Goal: Task Accomplishment & Management: Manage account settings

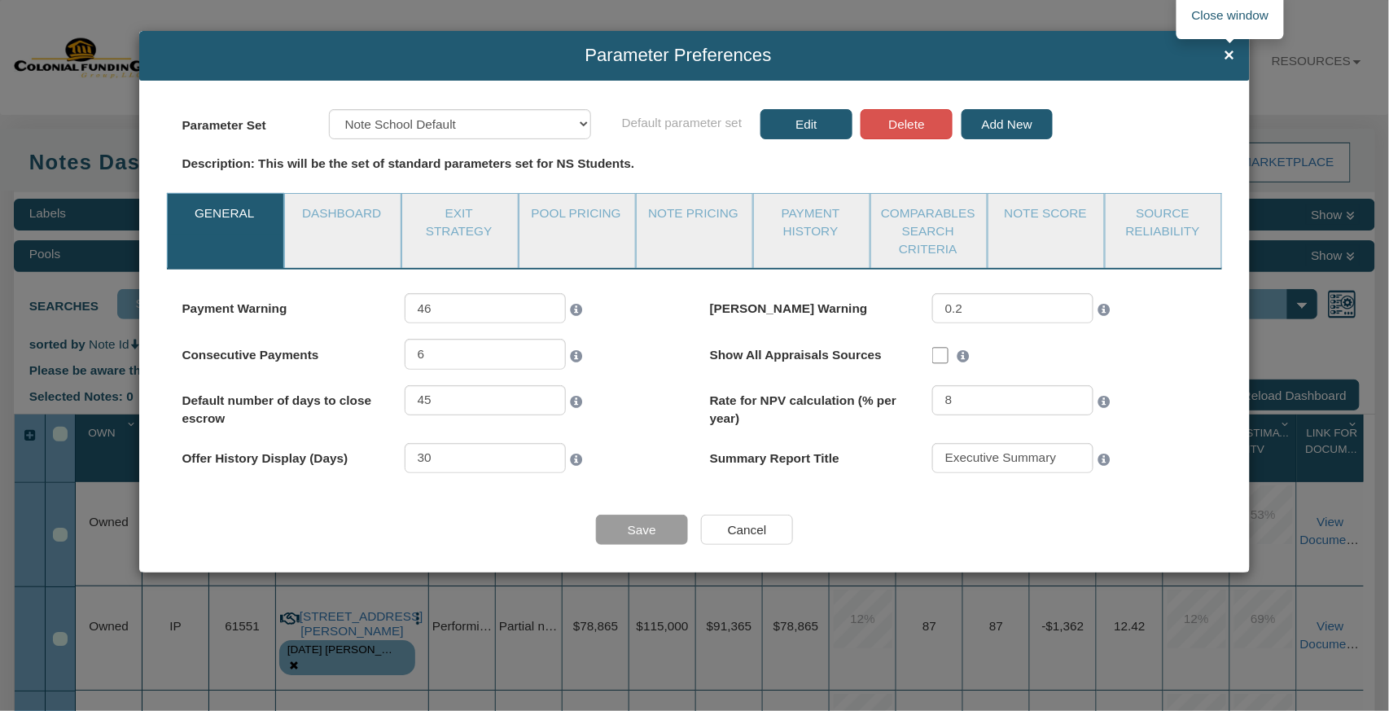
click at [1230, 46] on span "×" at bounding box center [1230, 56] width 11 height 20
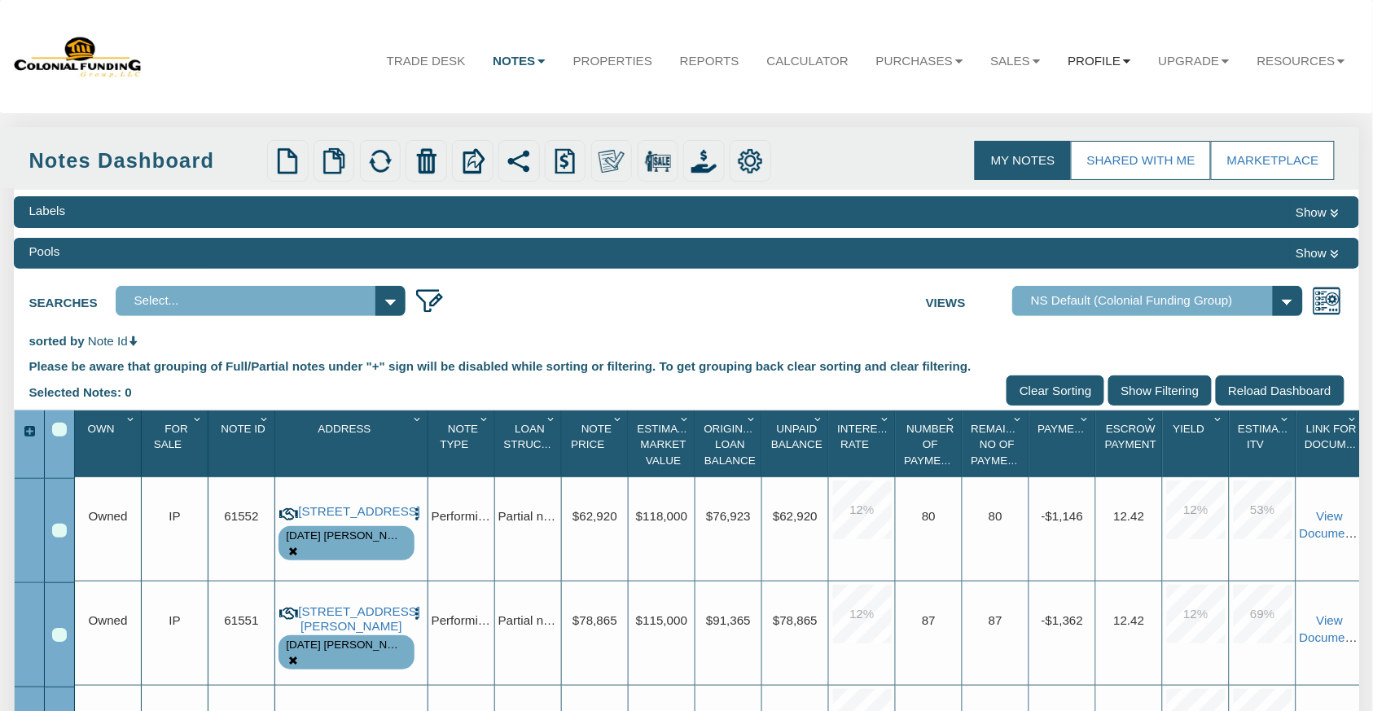
click at [1117, 59] on link "Profile" at bounding box center [1099, 61] width 90 height 44
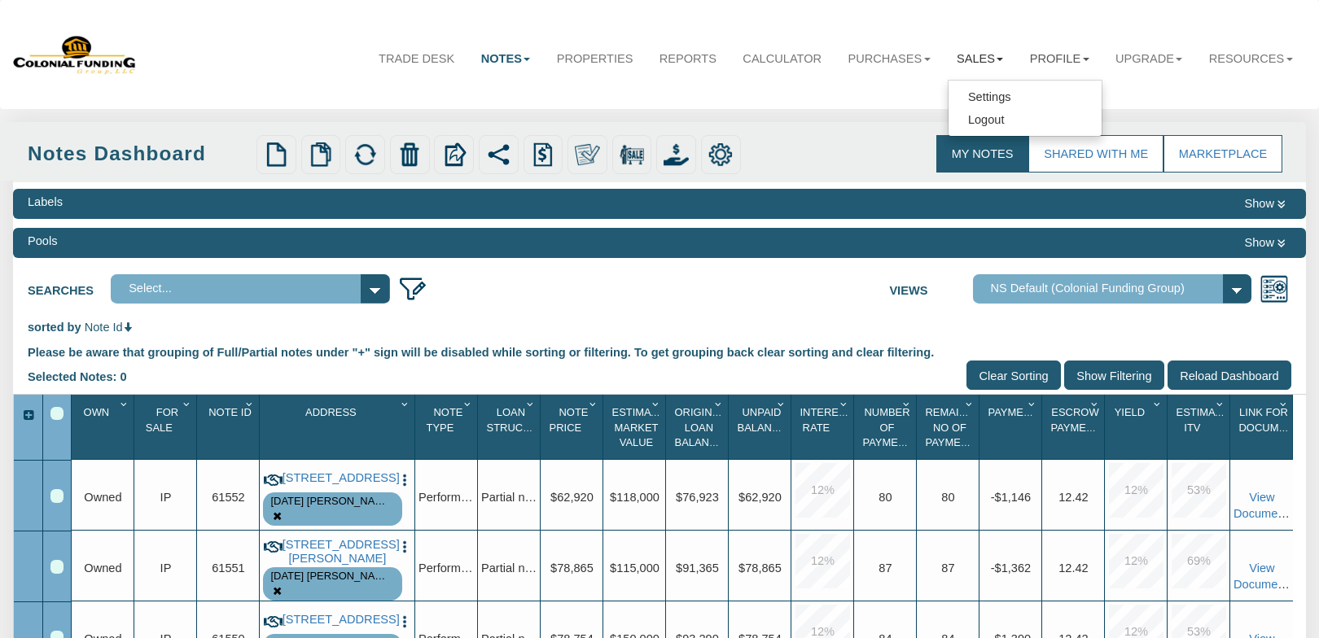
click at [997, 59] on b at bounding box center [1000, 59] width 7 height 3
click at [906, 95] on link "Offers" at bounding box center [939, 96] width 153 height 23
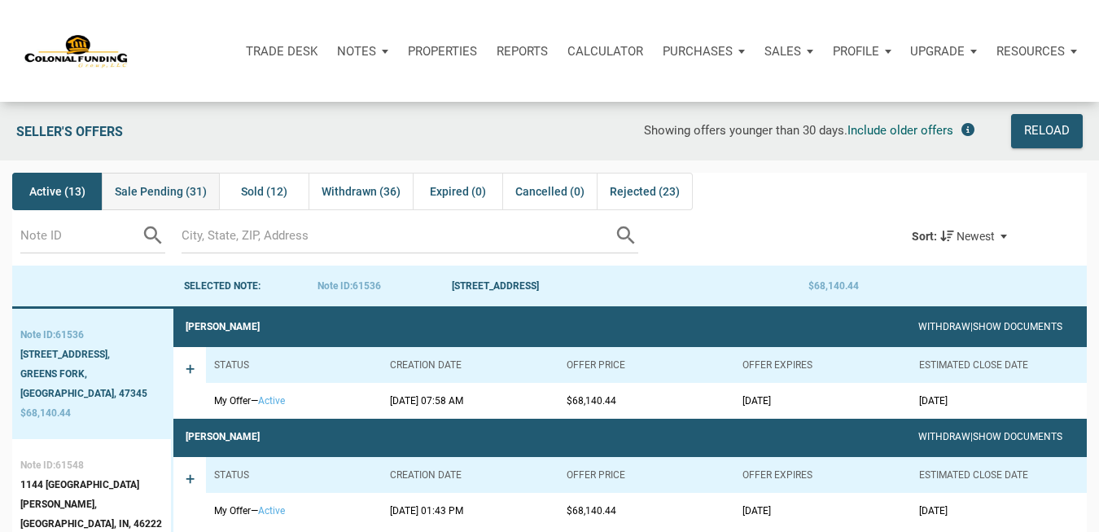
click at [157, 191] on span "Sale Pending (31)" at bounding box center [161, 192] width 92 height 20
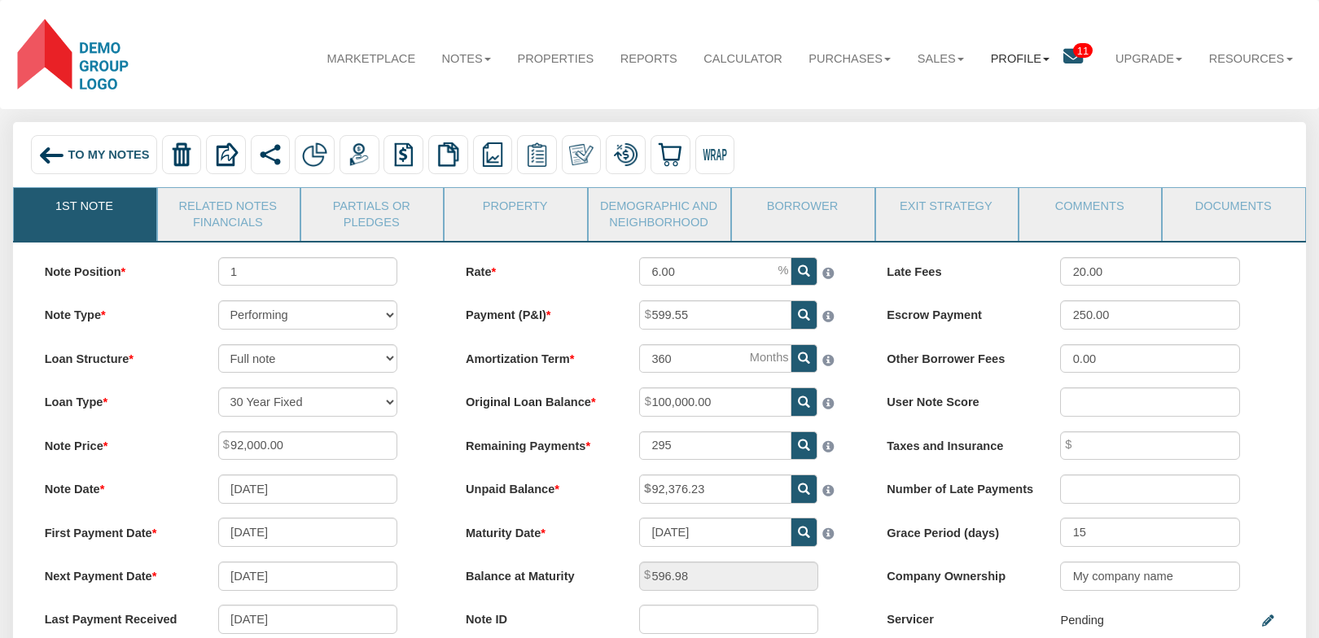
click at [1023, 54] on link "Profile" at bounding box center [1019, 58] width 85 height 42
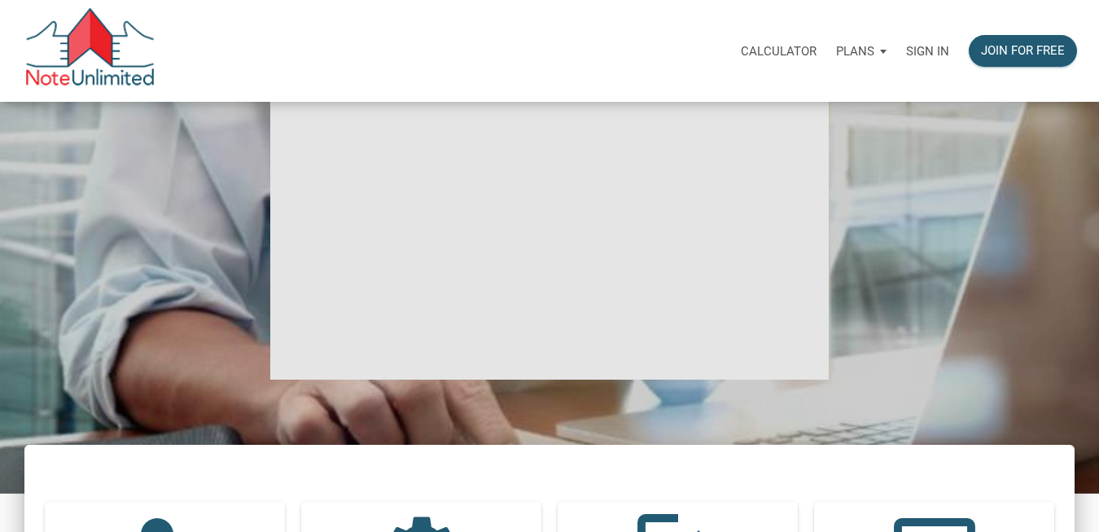
scroll to position [31, 0]
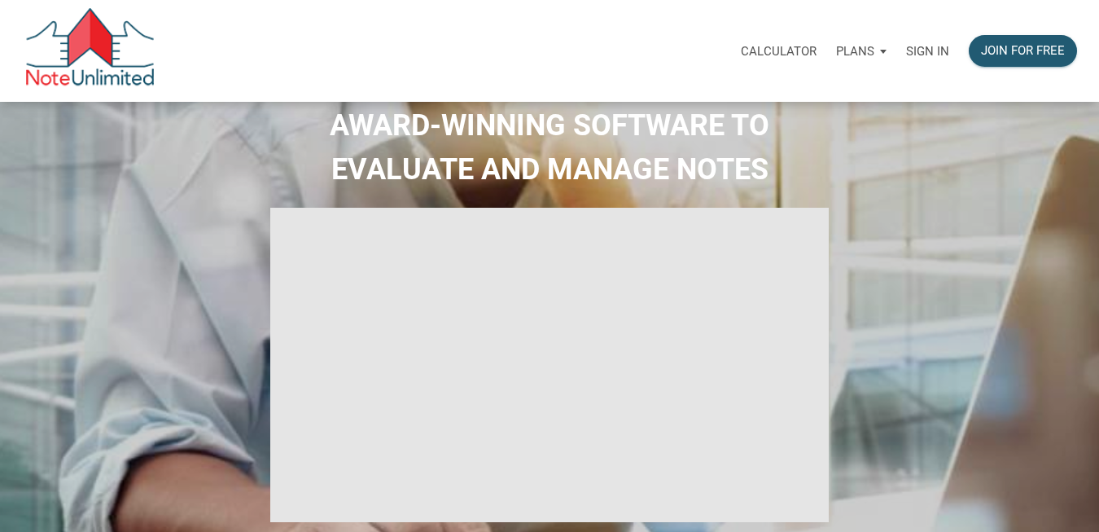
click at [928, 51] on p "Sign in" at bounding box center [927, 51] width 43 height 15
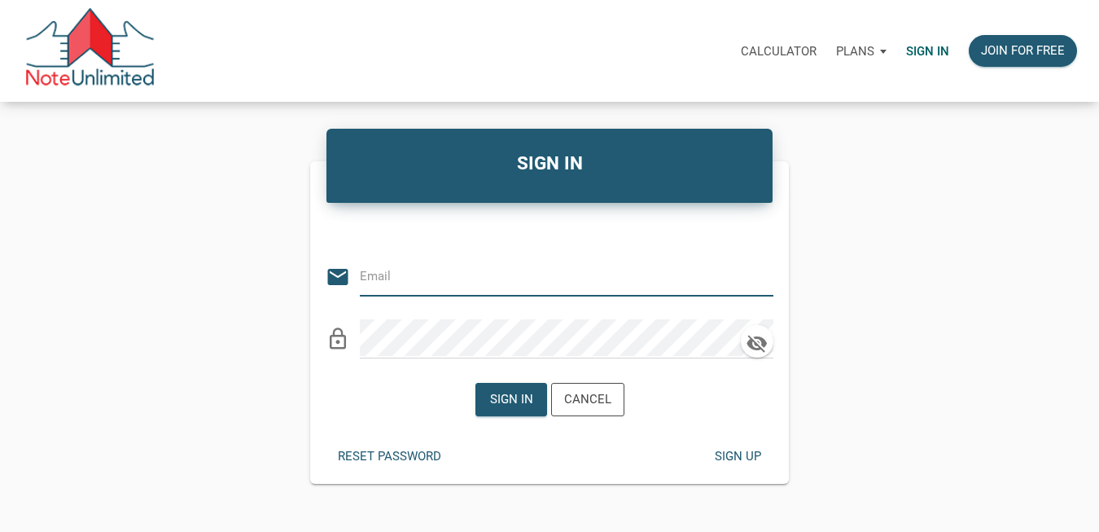
type input "vlad@noteunlimited.com"
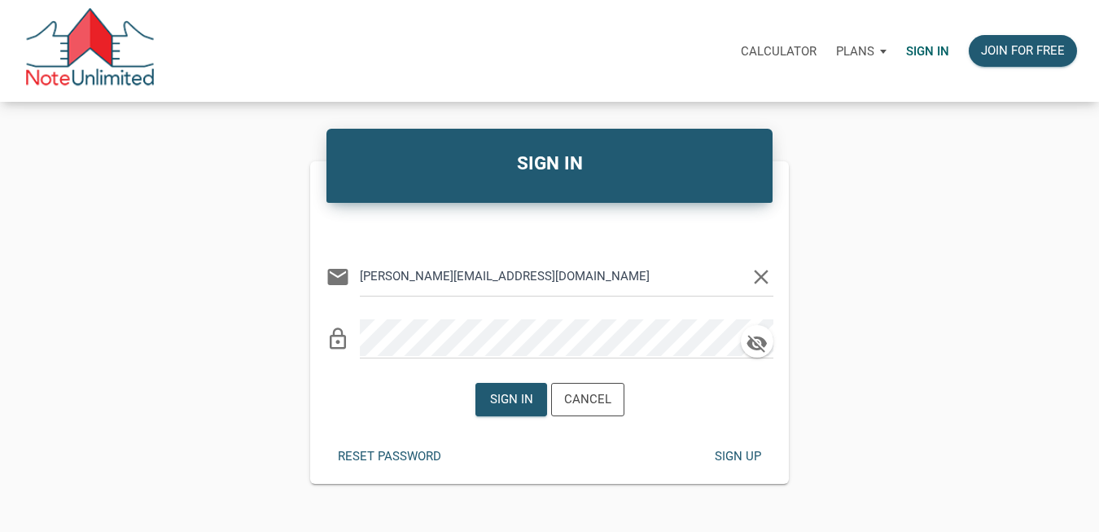
click at [761, 277] on icon "clear" at bounding box center [761, 277] width 24 height 24
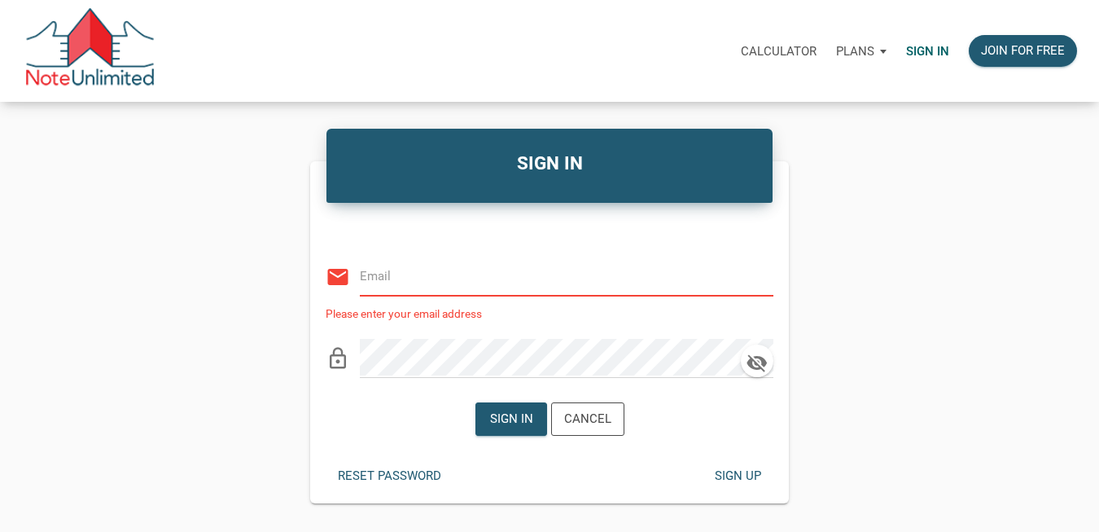
click at [513, 281] on input "email" at bounding box center [554, 275] width 389 height 37
type input "alexander+te4FE@noteunlimited.com"
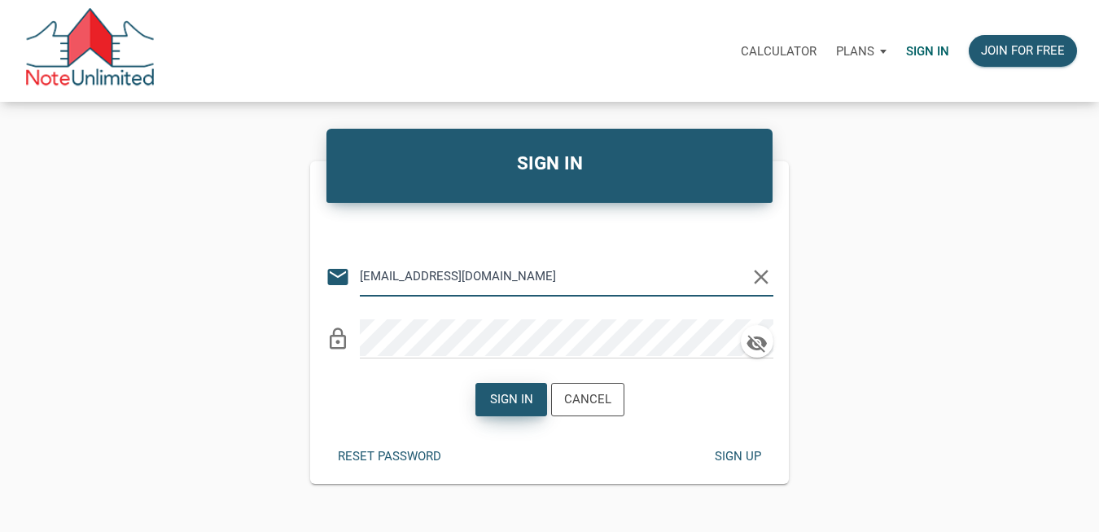
click at [508, 402] on div "Sign in" at bounding box center [510, 399] width 43 height 19
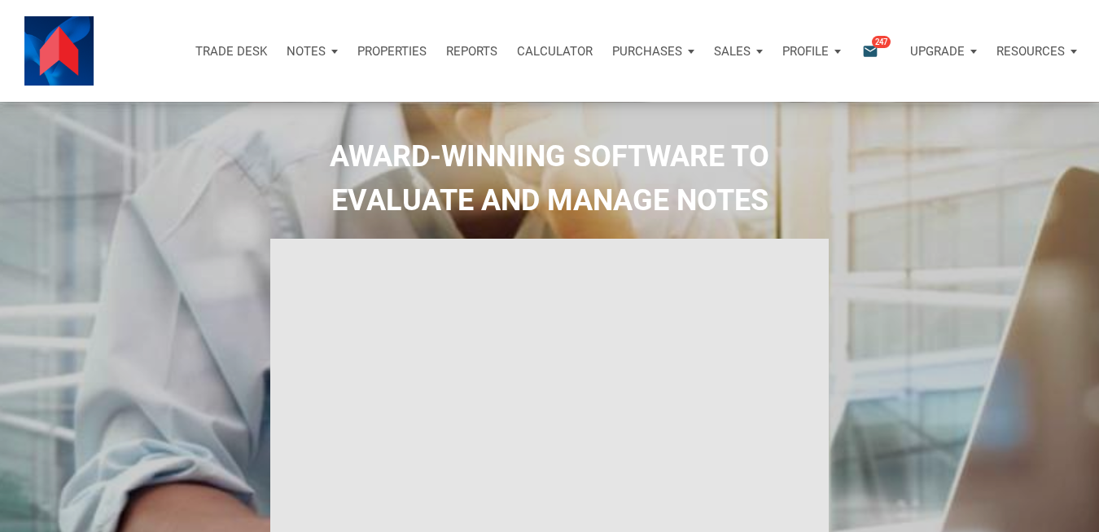
click at [752, 54] on div "Sales" at bounding box center [738, 51] width 68 height 49
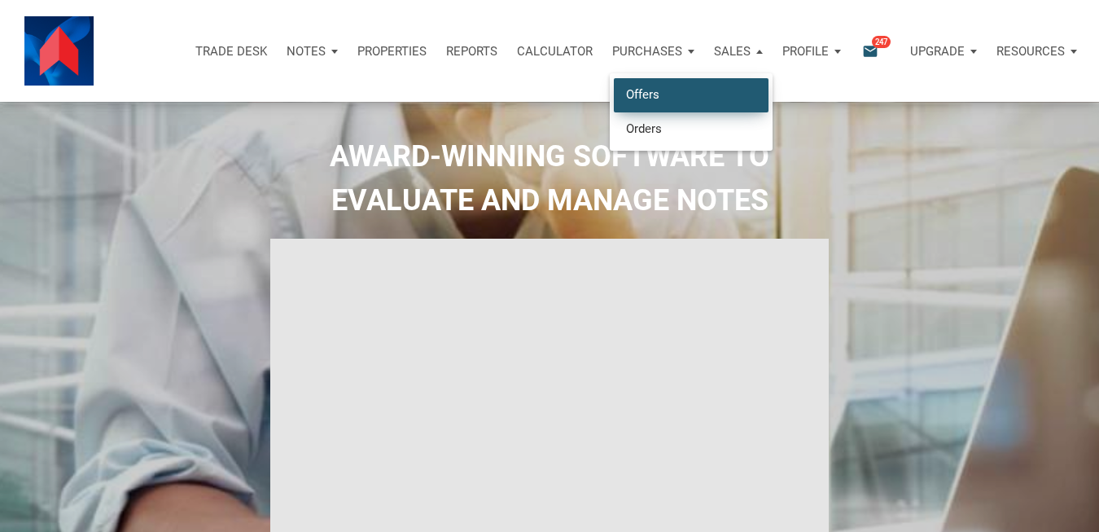
click at [666, 93] on link "Offers" at bounding box center [691, 94] width 155 height 33
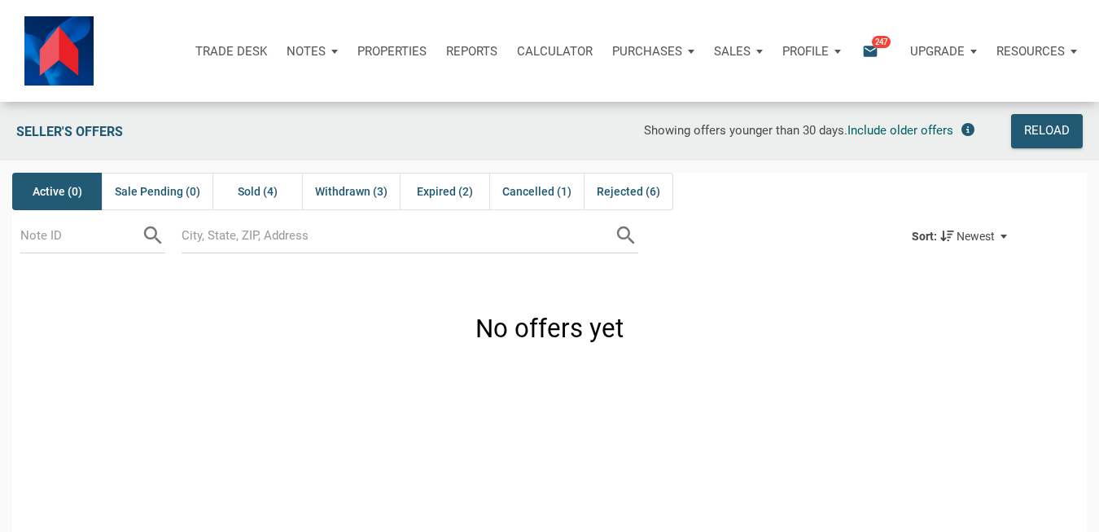
click at [842, 50] on div "Profile" at bounding box center [812, 51] width 78 height 49
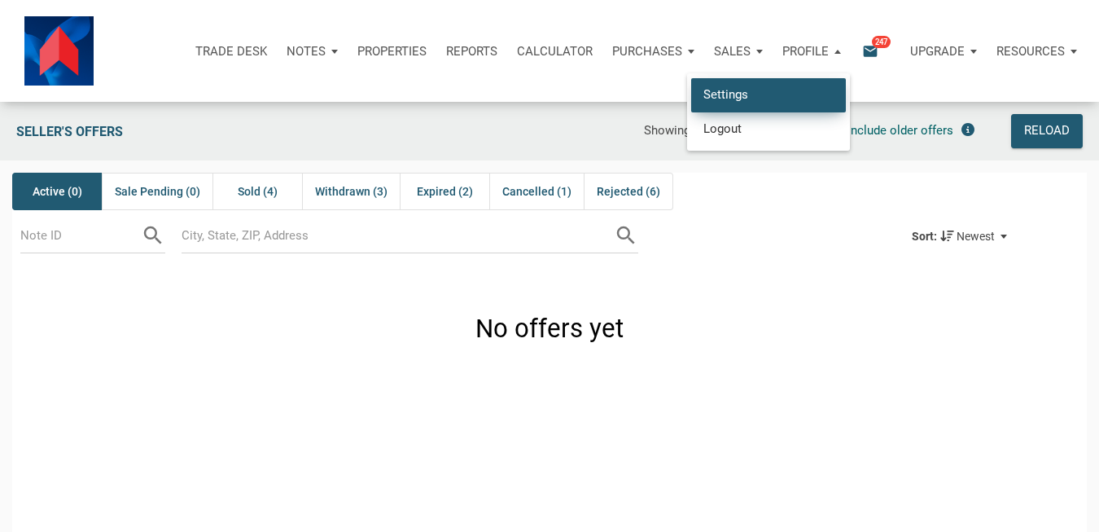
click at [729, 98] on link "Settings" at bounding box center [768, 94] width 155 height 33
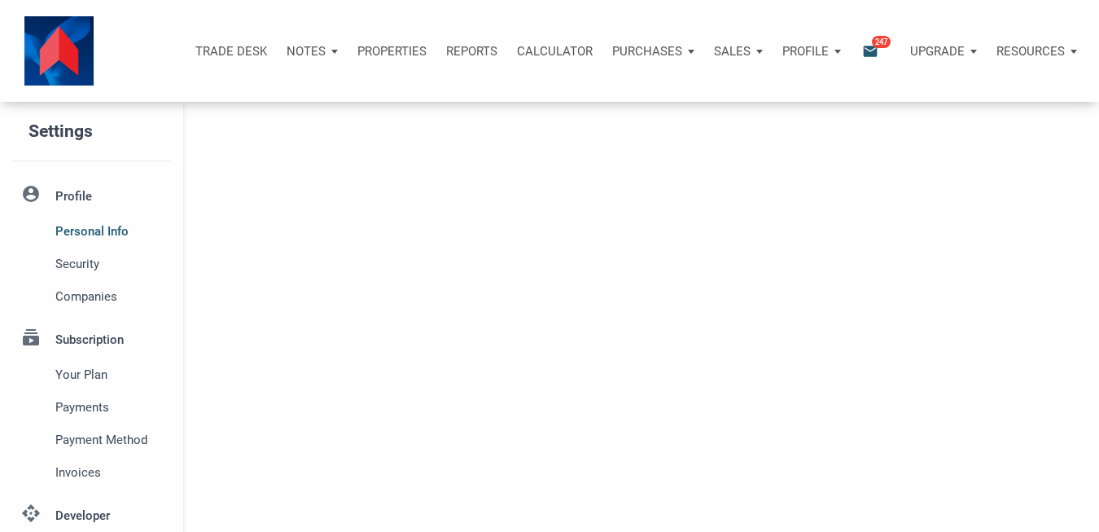
select select
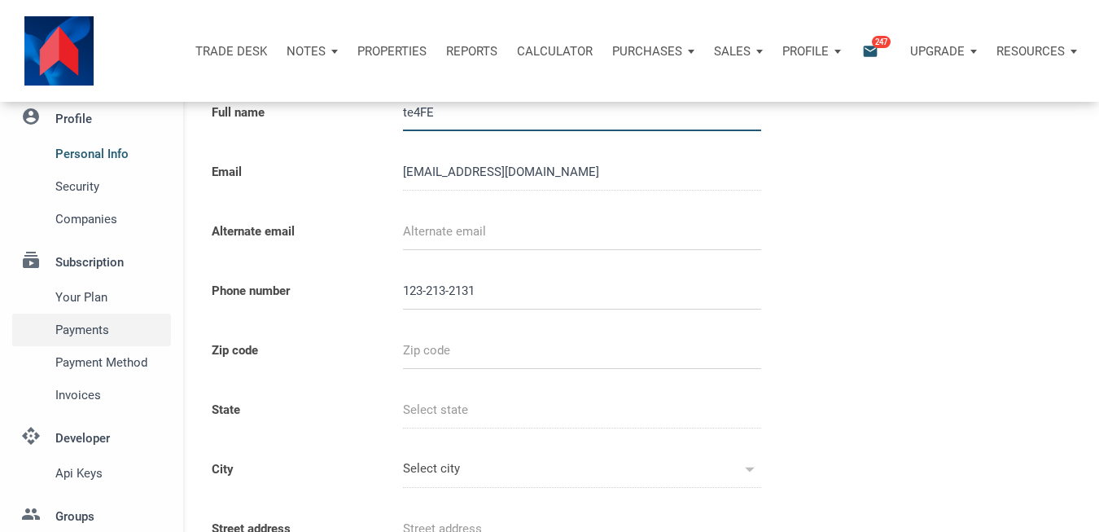
scroll to position [326, 0]
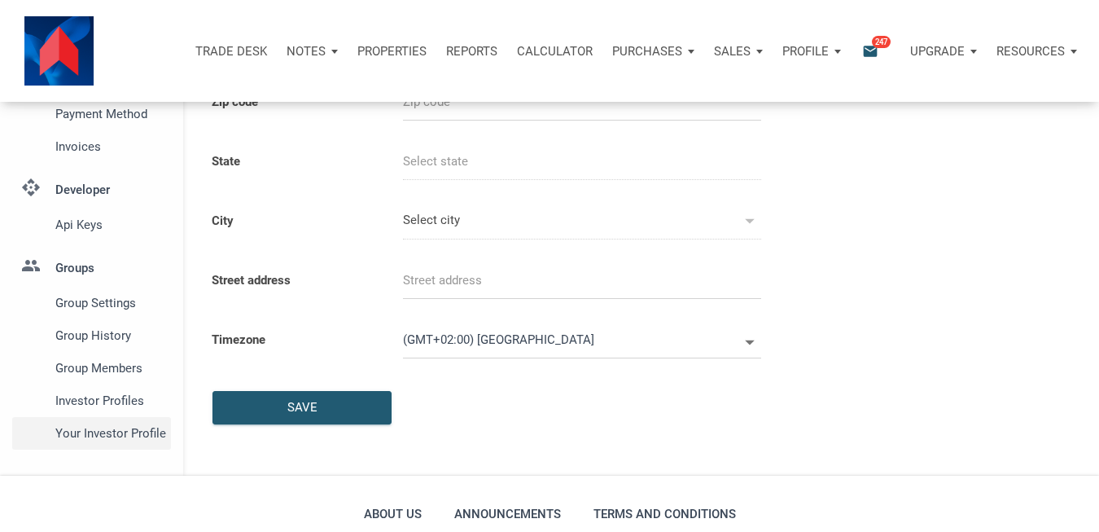
type input "12321321312"
select select
click at [112, 371] on span "Group Members" at bounding box center [109, 368] width 109 height 20
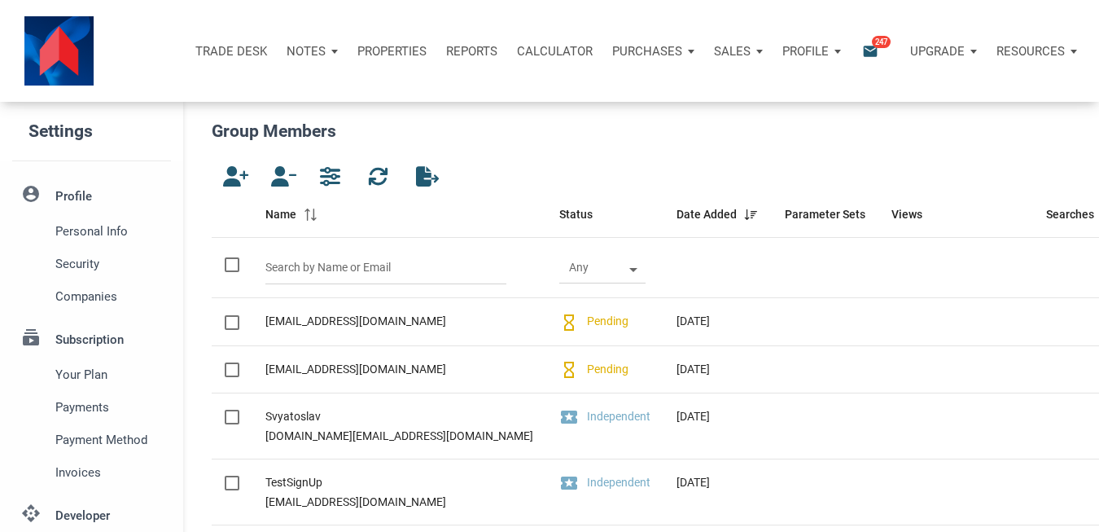
click at [328, 55] on div "Notes" at bounding box center [312, 51] width 71 height 49
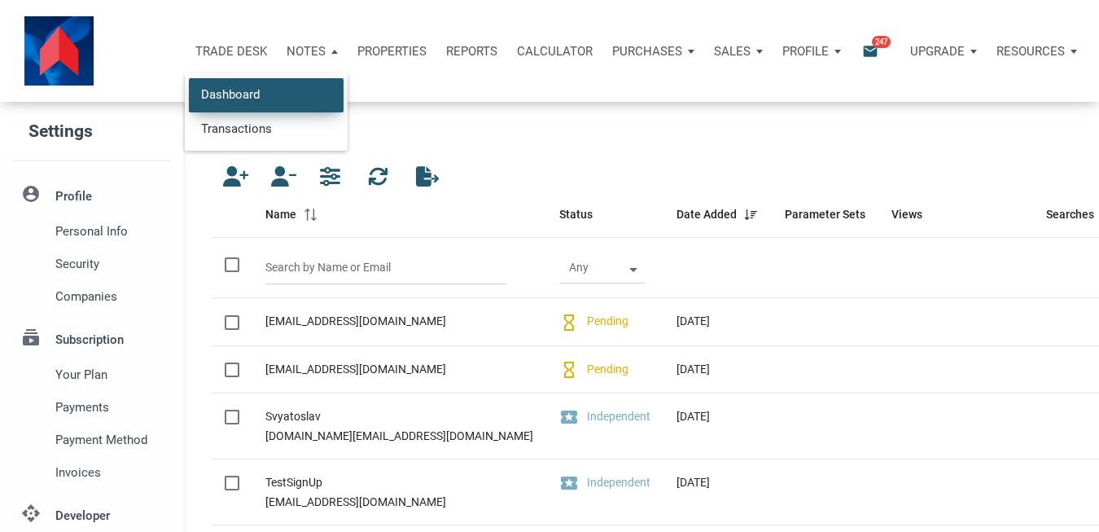
click at [254, 99] on link "Dashboard" at bounding box center [266, 94] width 155 height 33
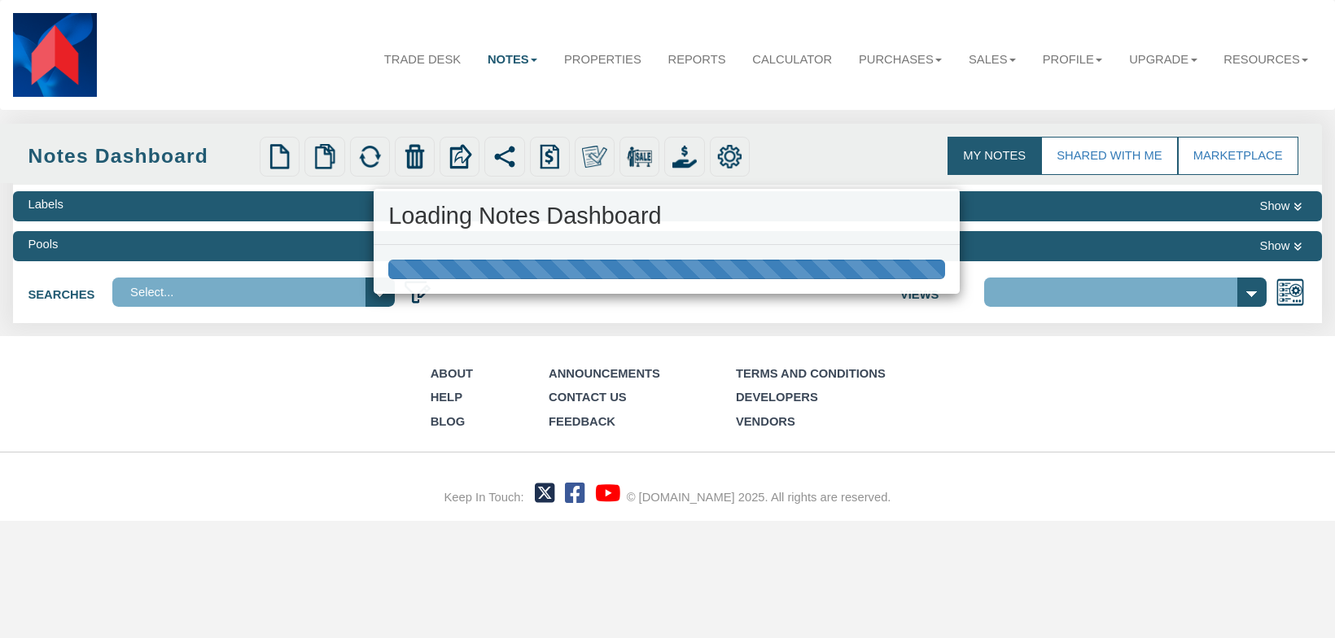
select select "3"
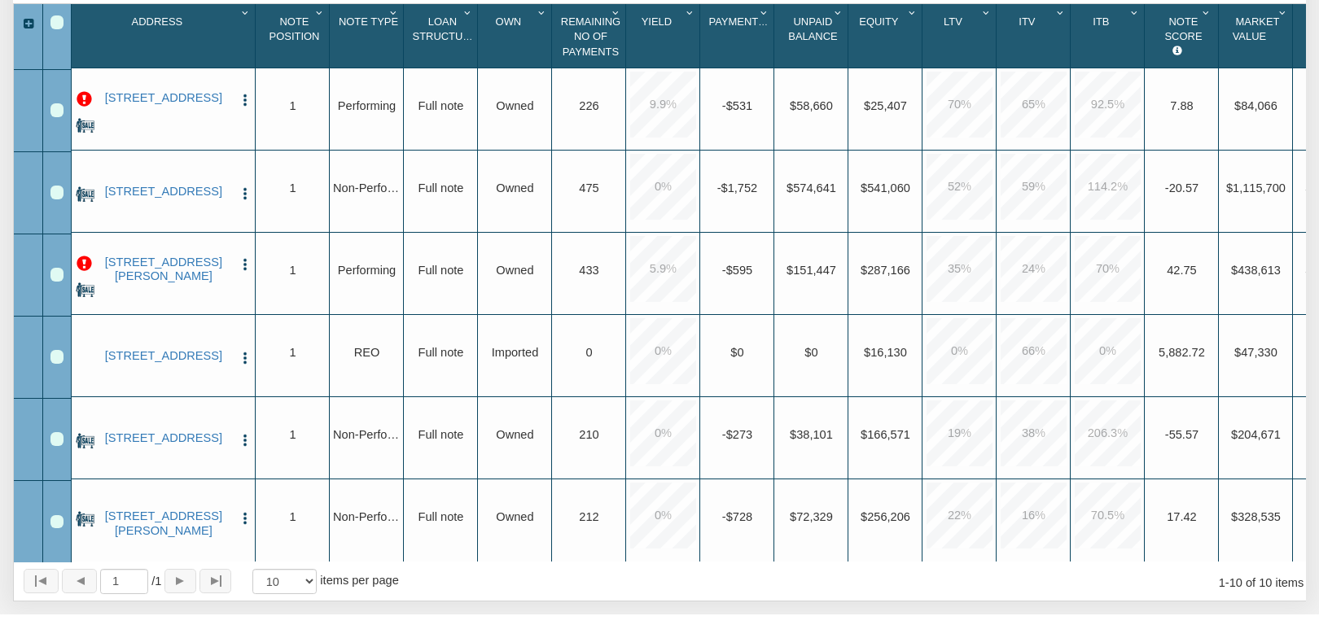
scroll to position [391, 0]
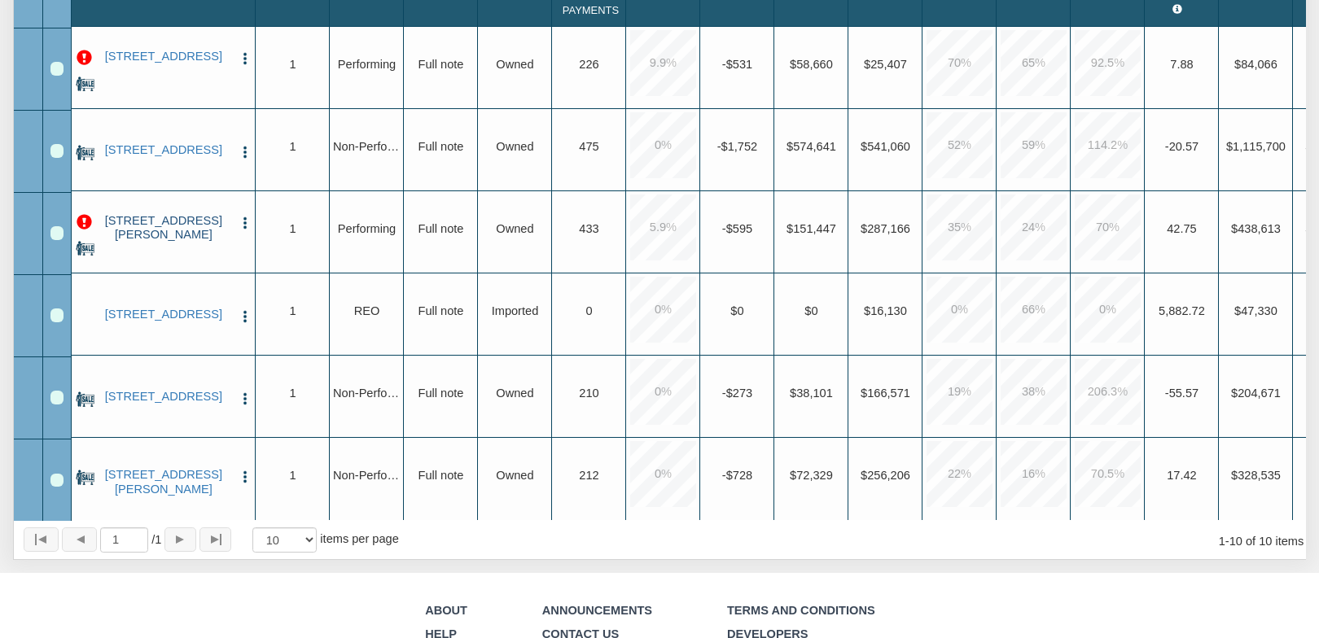
click at [124, 217] on link "333 BANKS AVE, MANSON, WA, 98831" at bounding box center [163, 228] width 138 height 28
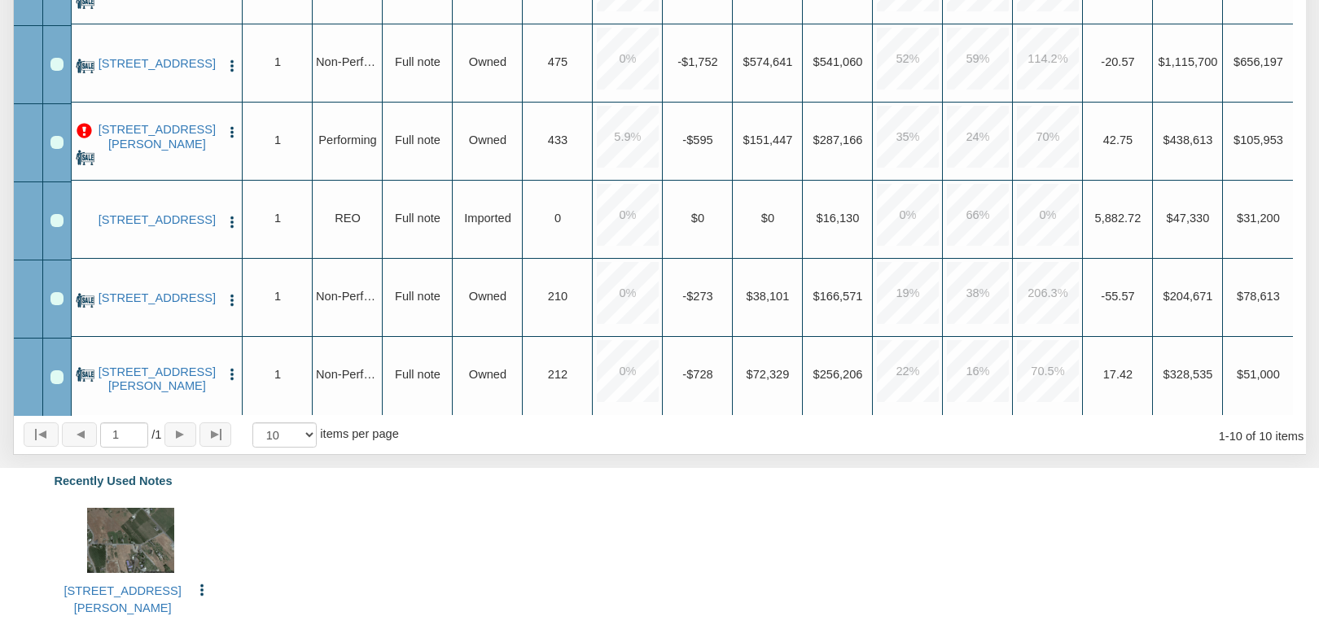
scroll to position [500, 0]
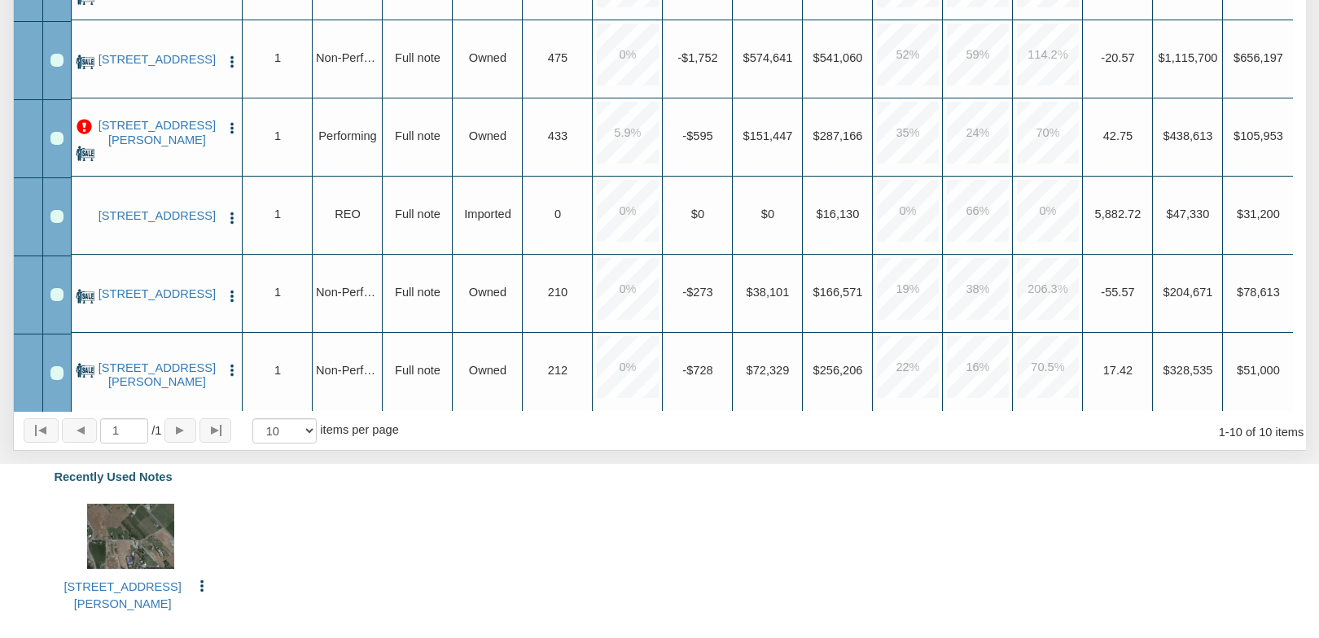
click at [60, 210] on div "Row 8, Row Selection Checkbox" at bounding box center [57, 217] width 14 height 14
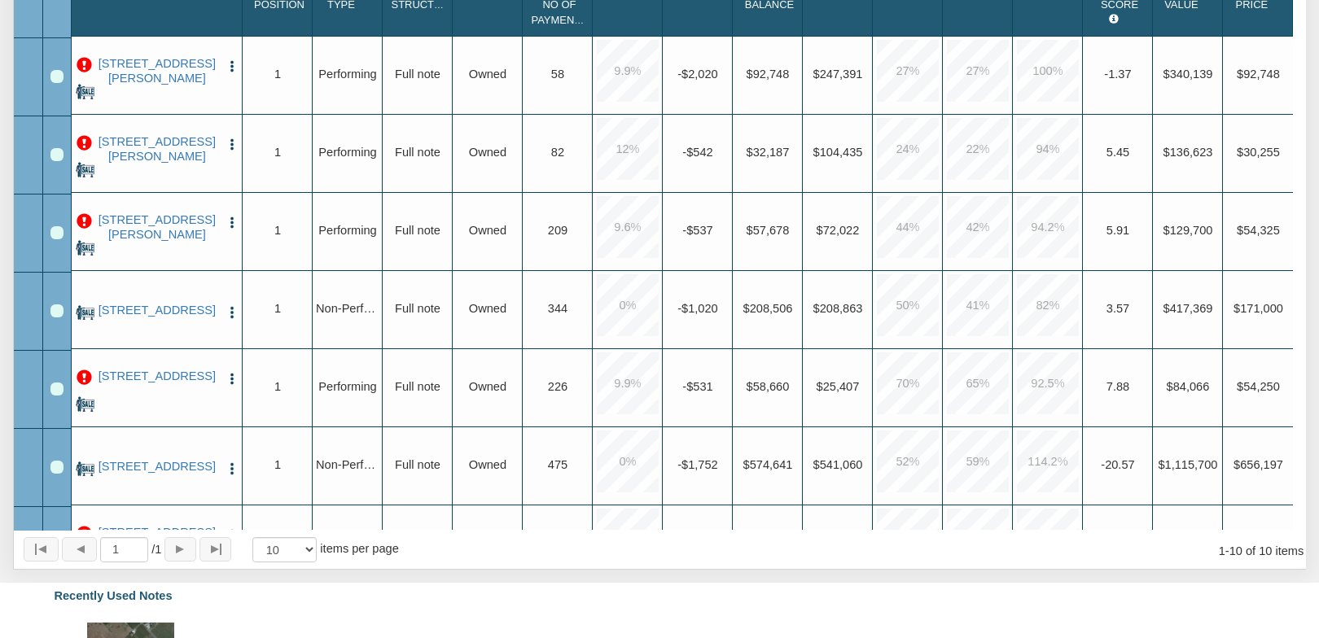
scroll to position [0, 0]
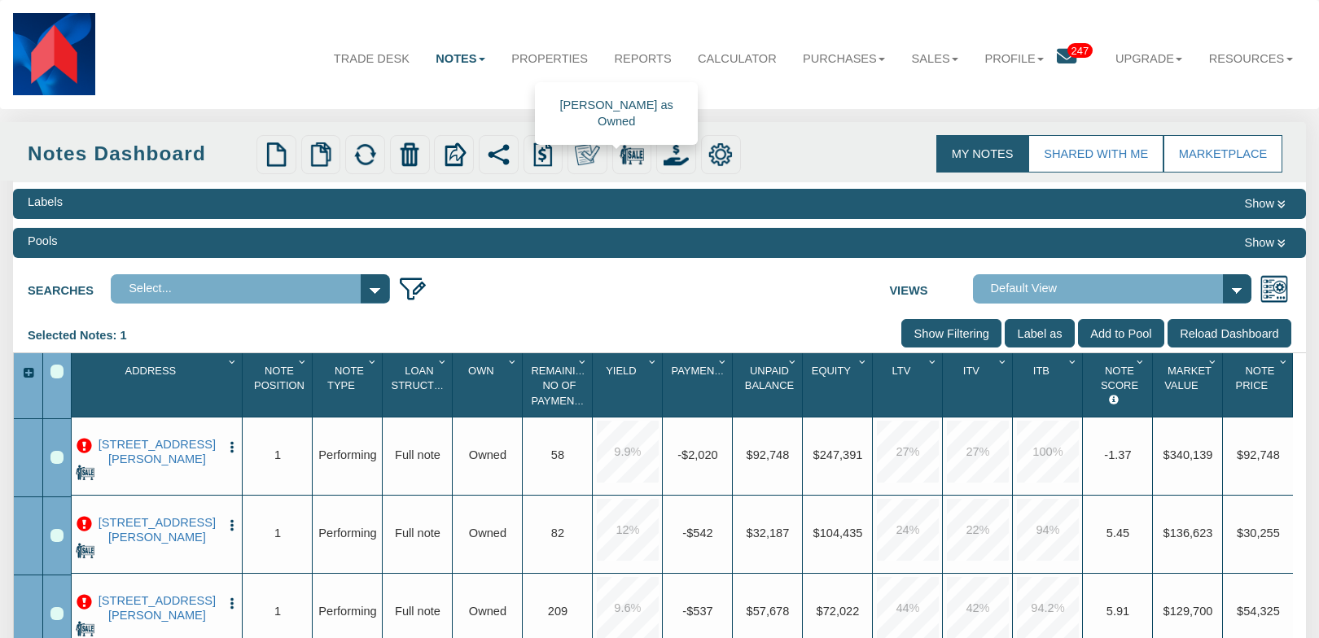
click at [585, 157] on img at bounding box center [587, 154] width 24 height 24
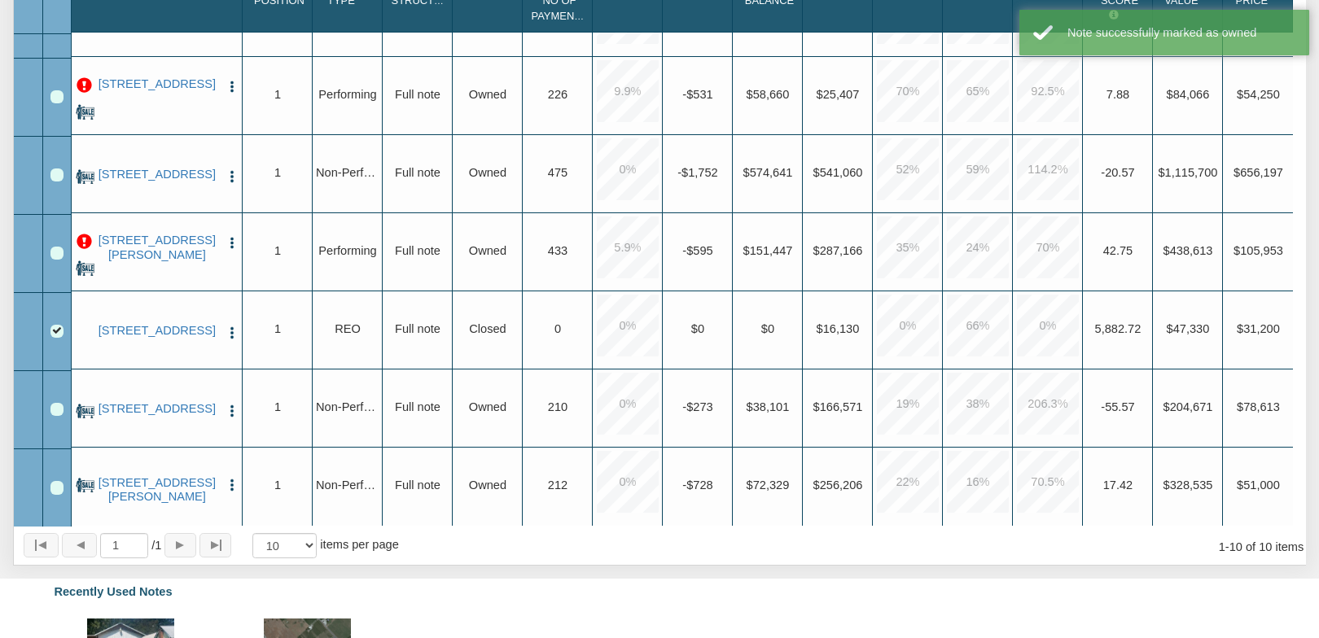
scroll to position [391, 0]
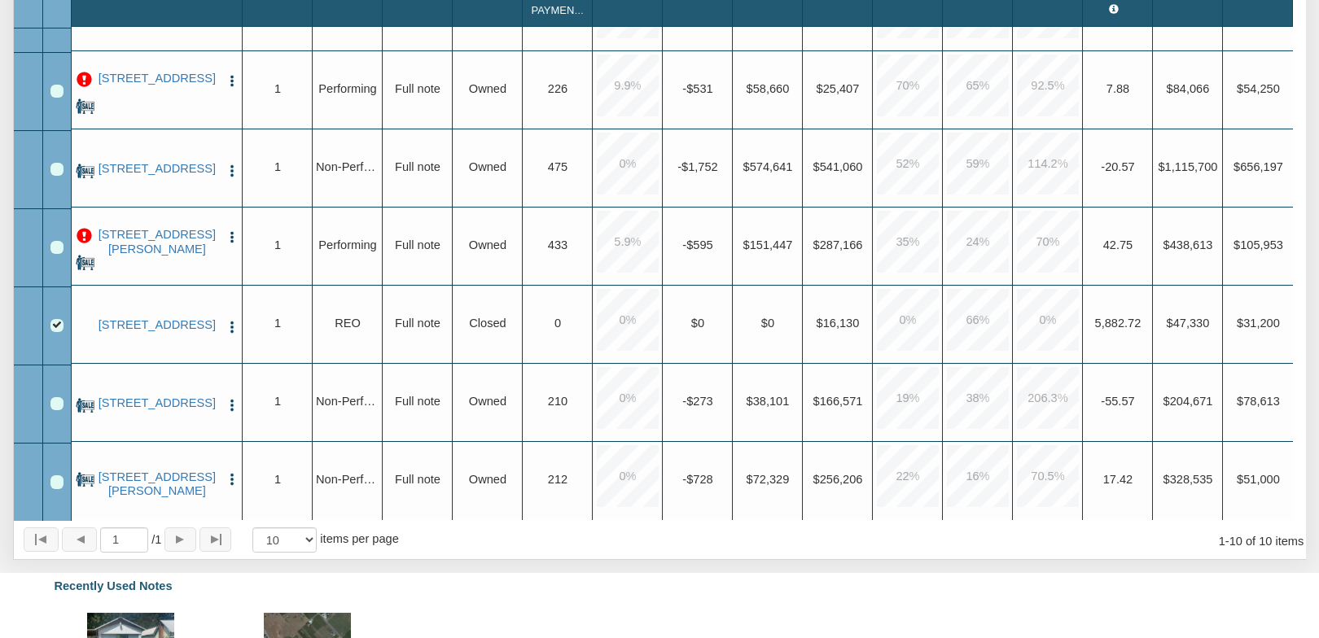
click at [231, 320] on img "button" at bounding box center [232, 327] width 15 height 15
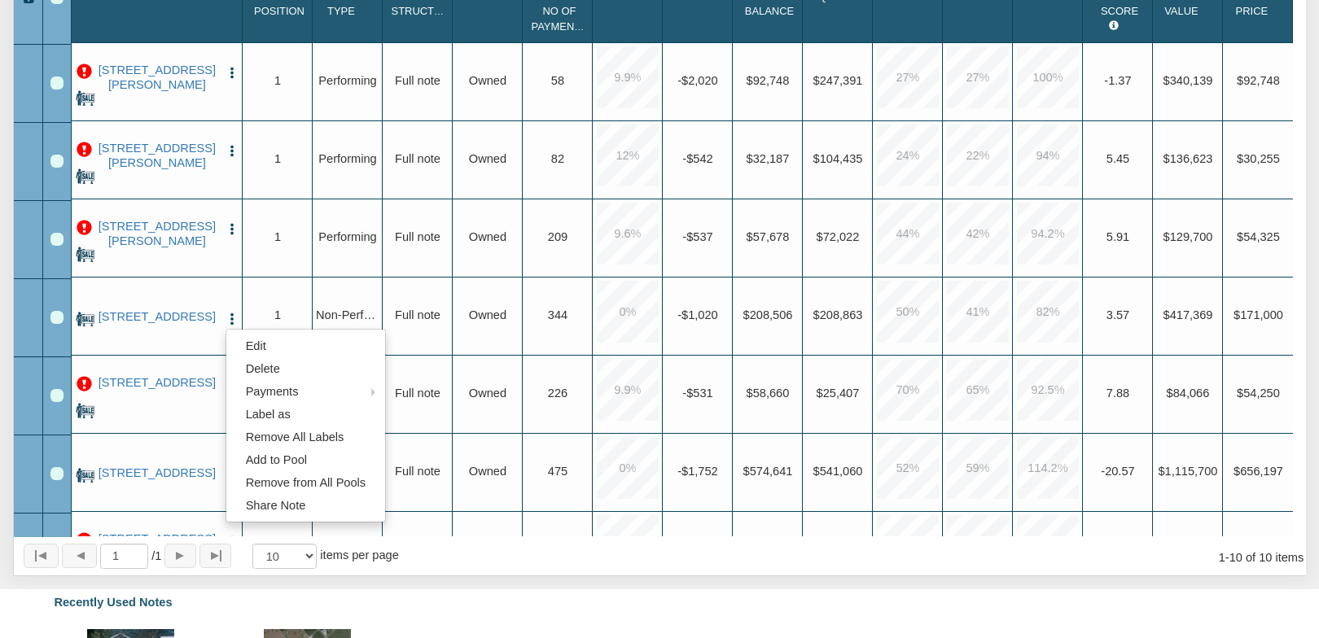
scroll to position [0, 0]
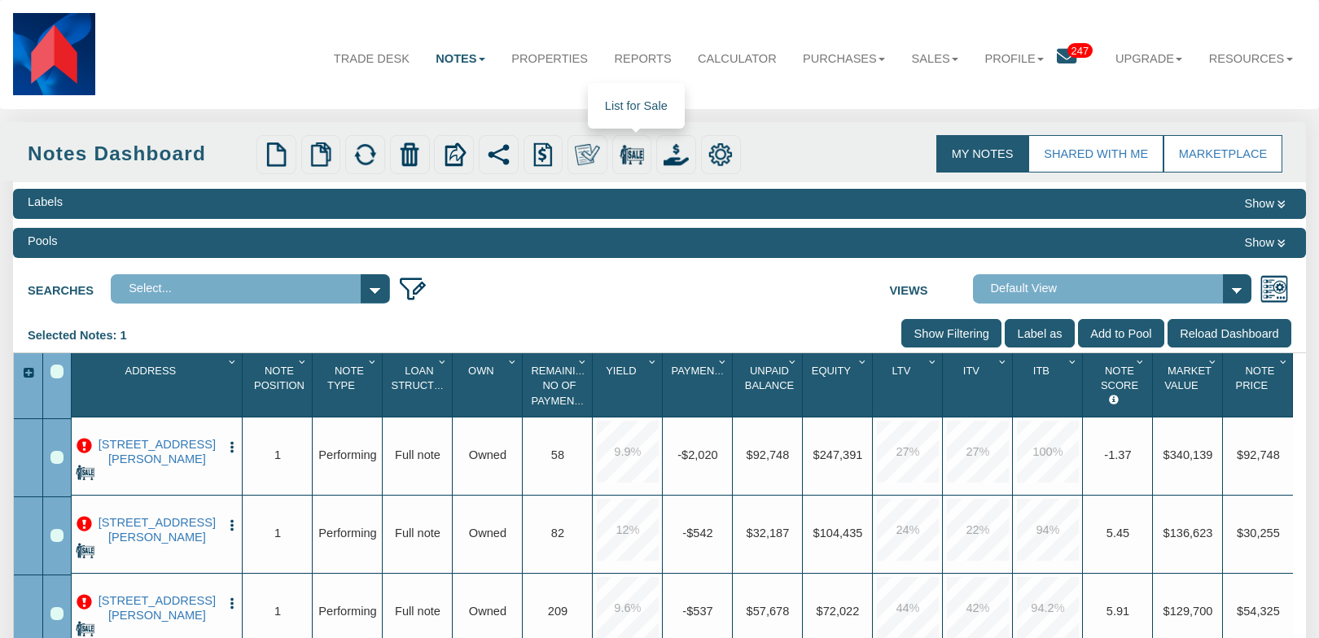
click at [637, 155] on img at bounding box center [632, 154] width 24 height 24
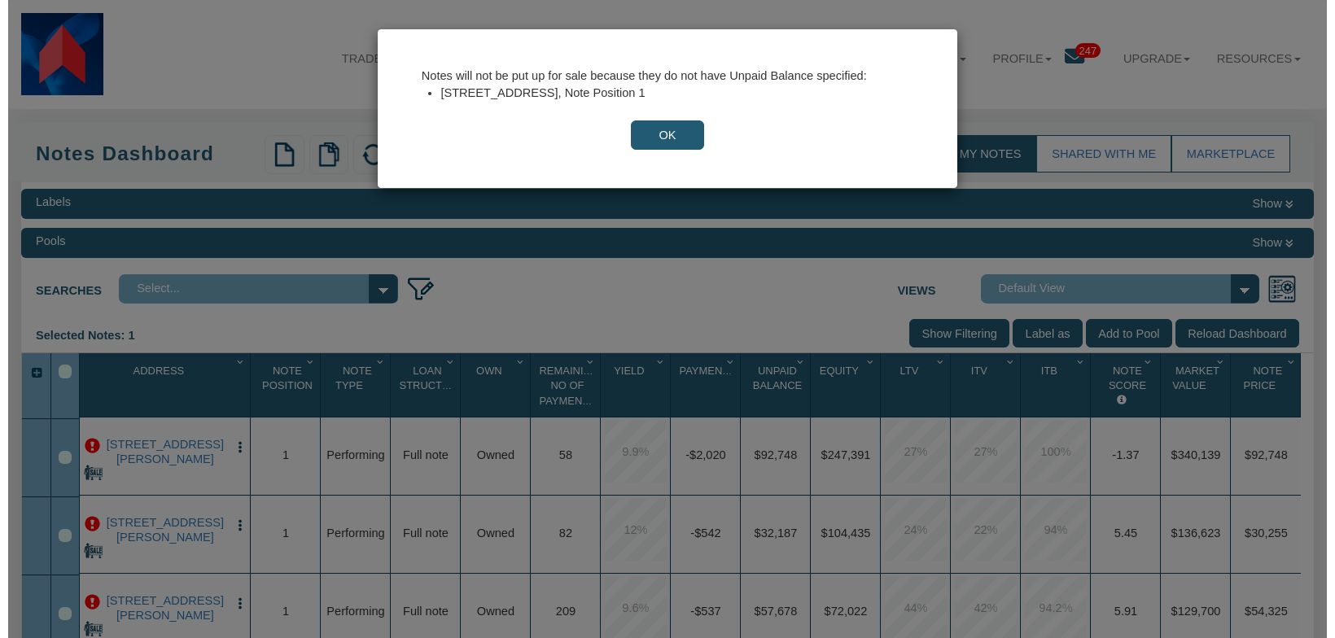
scroll to position [306, 0]
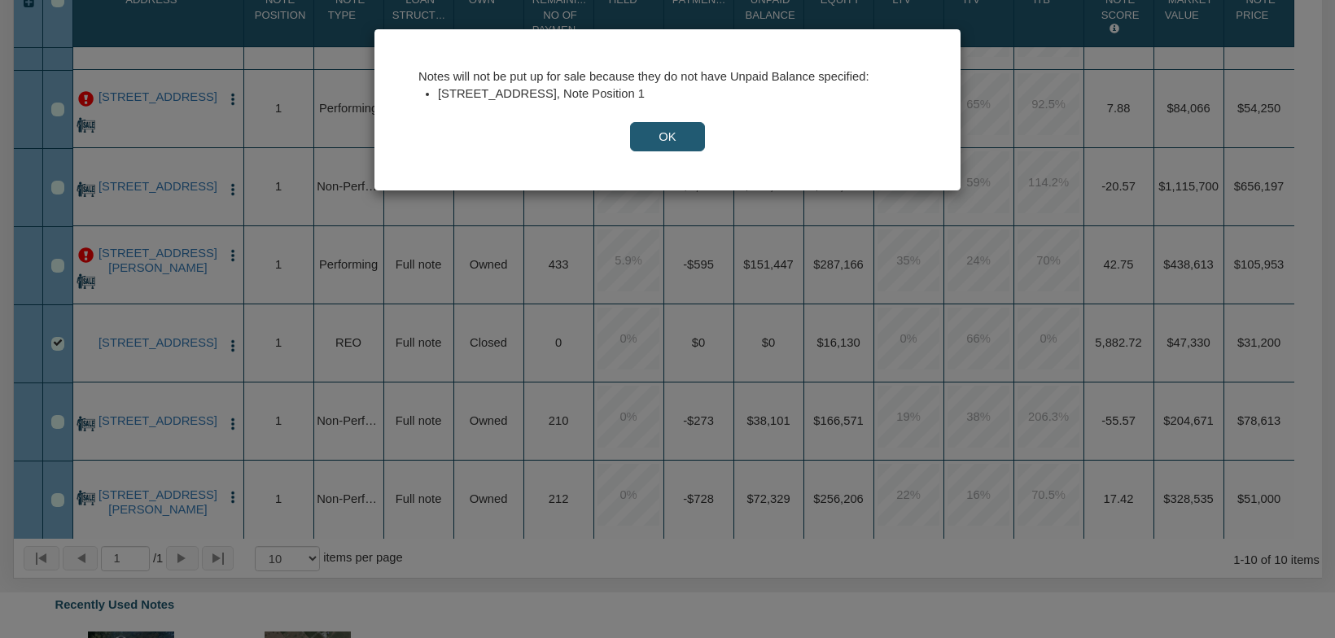
click at [676, 145] on input "OK" at bounding box center [667, 136] width 75 height 29
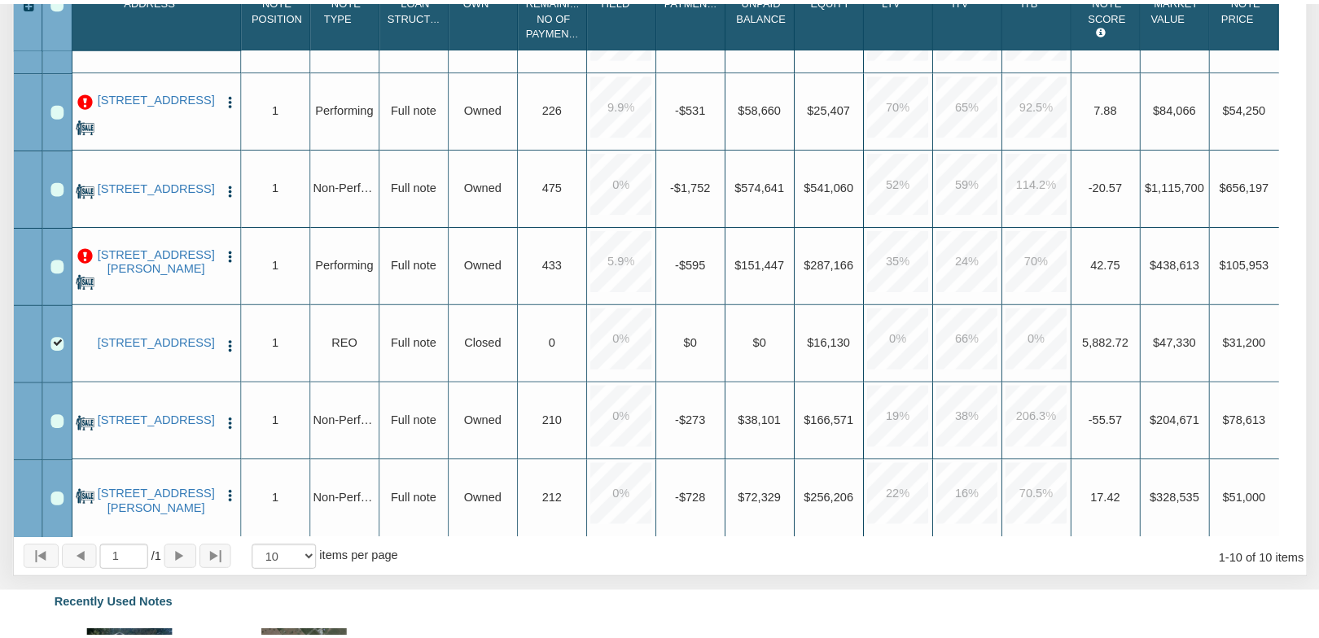
scroll to position [375, 0]
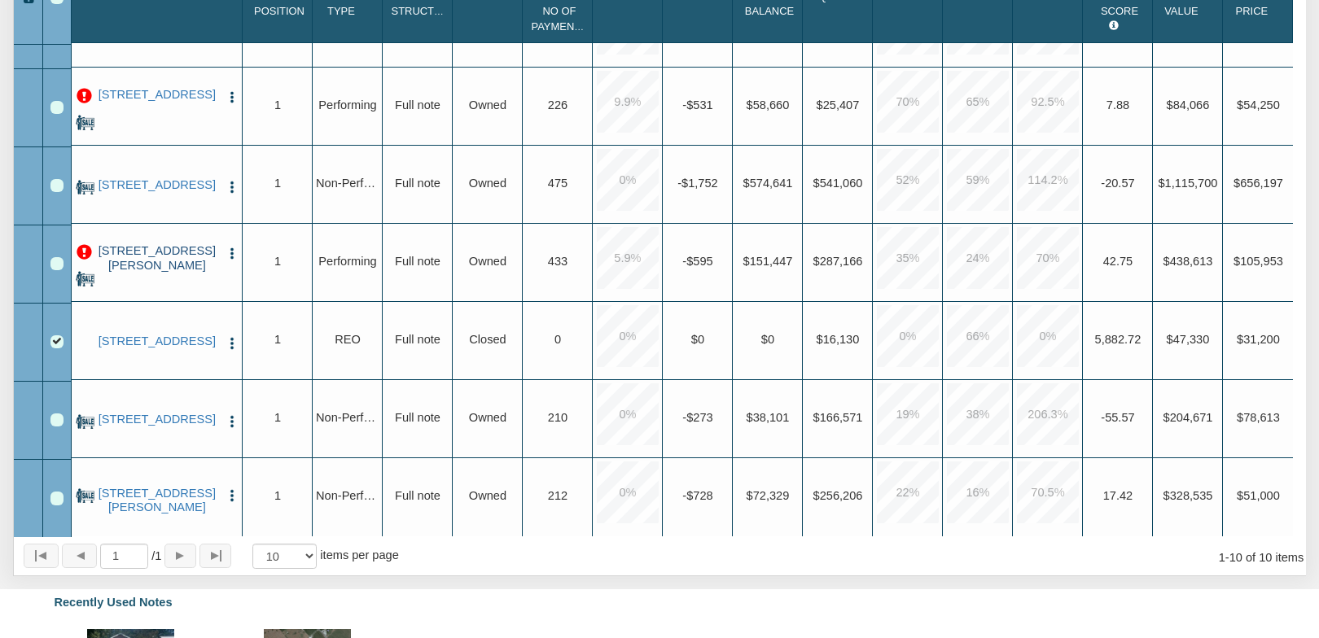
click at [153, 248] on link "333 BANKS AVE, MANSON, WA, 98831" at bounding box center [156, 258] width 125 height 28
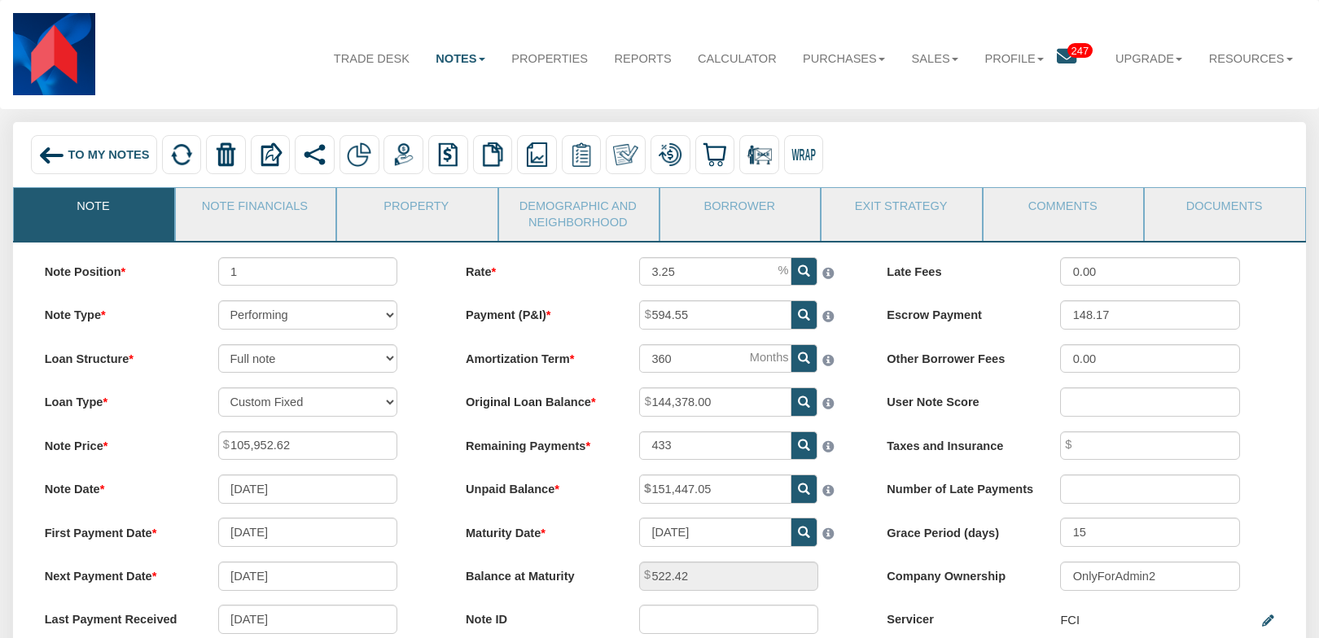
click at [68, 158] on span "To My Notes" at bounding box center [108, 154] width 81 height 13
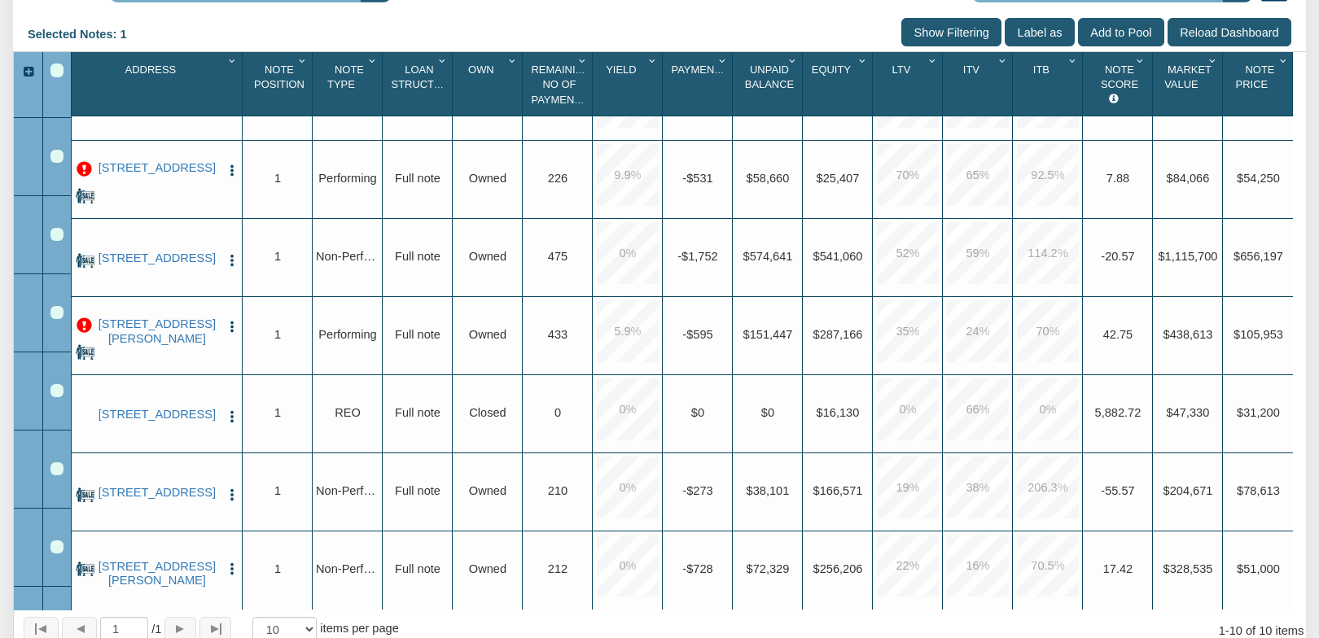
scroll to position [306, 0]
click at [229, 488] on img "button" at bounding box center [232, 495] width 15 height 15
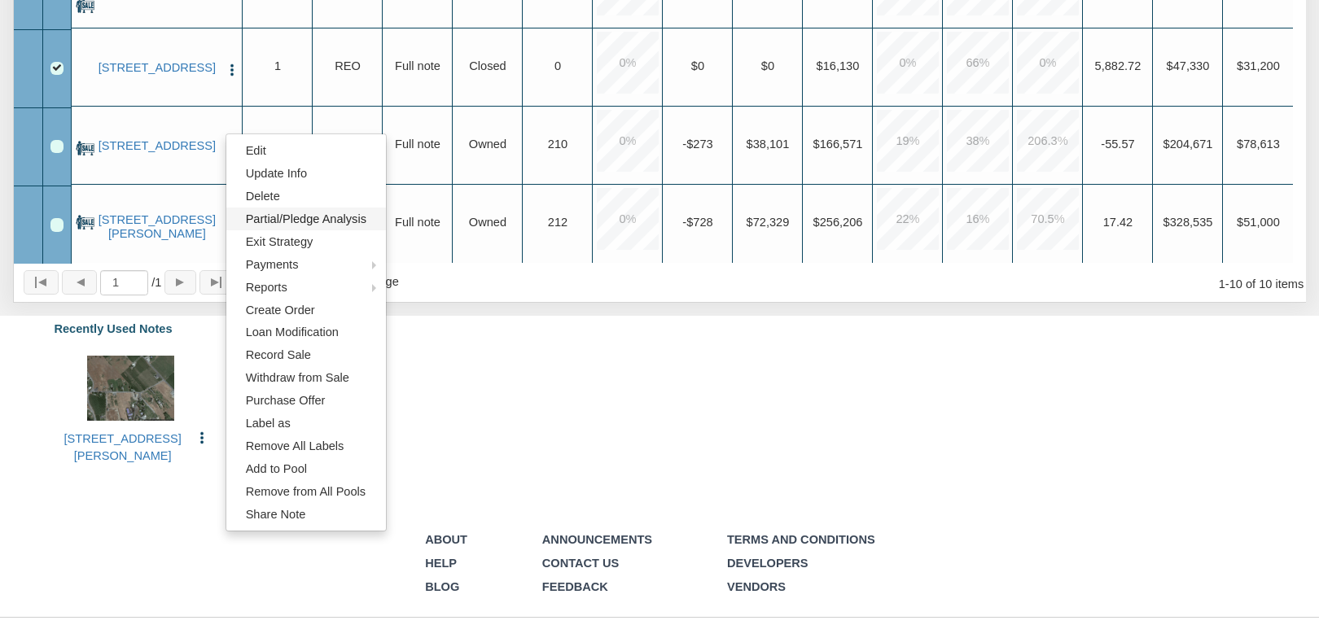
scroll to position [692, 0]
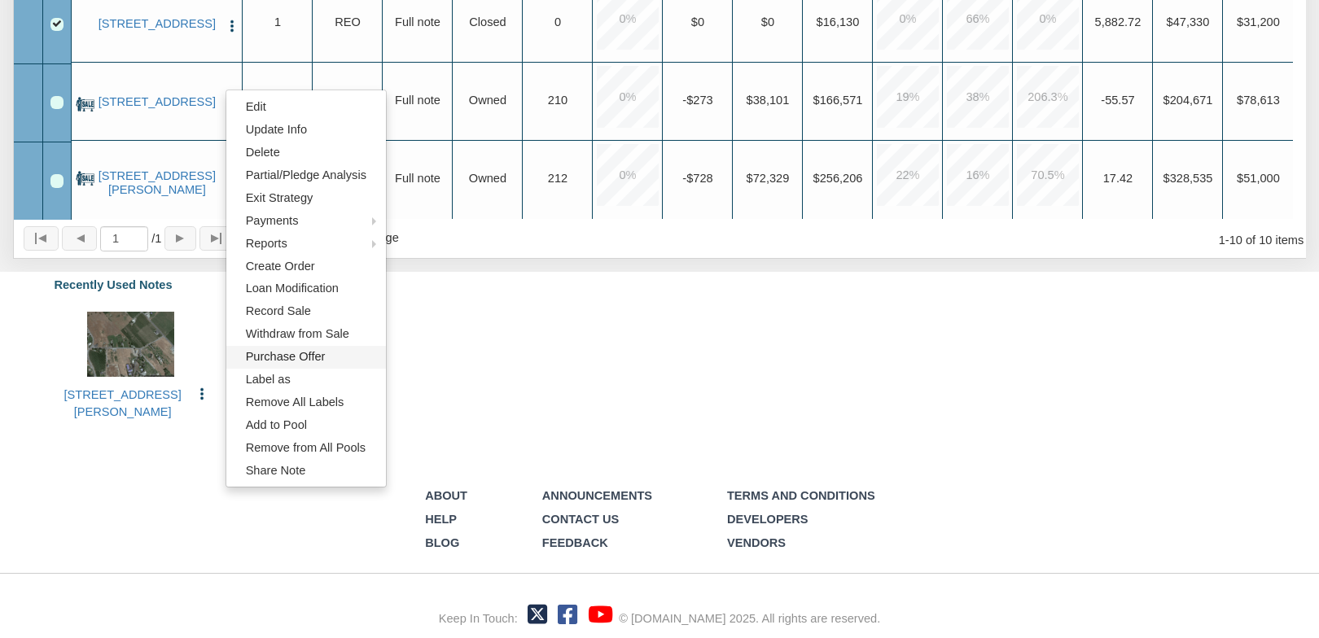
click at [320, 362] on link "Purchase Offer" at bounding box center [306, 357] width 160 height 23
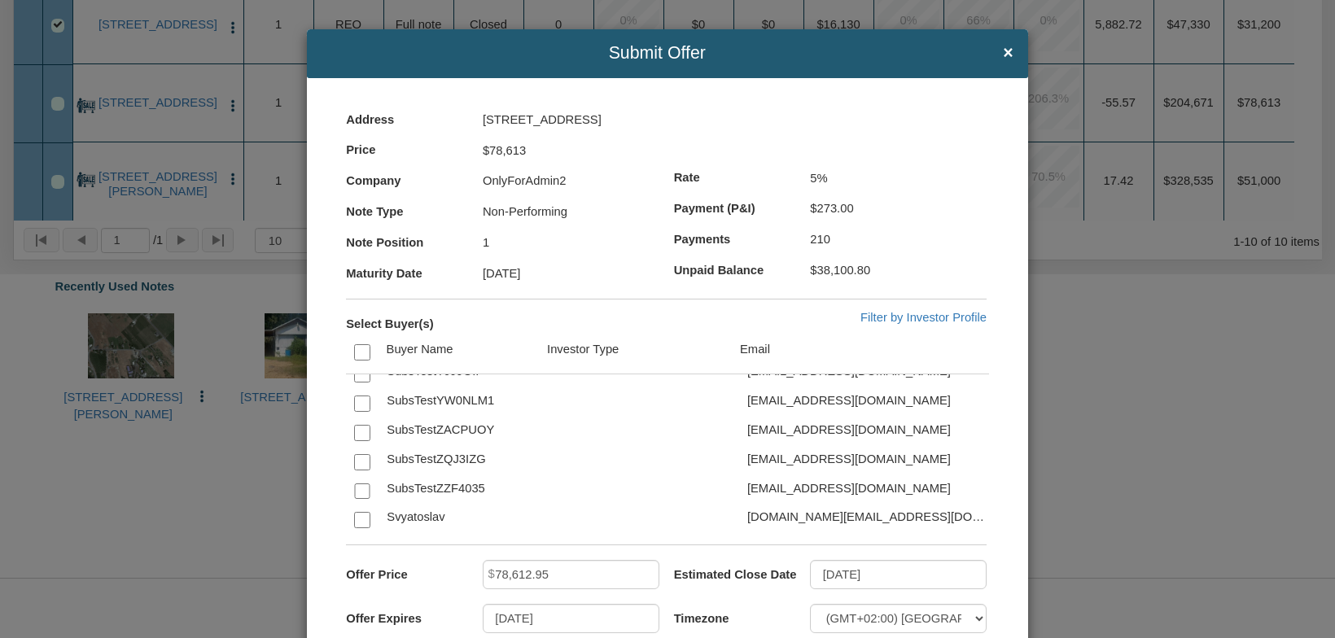
scroll to position [2613, 0]
click at [357, 411] on input "checkbox" at bounding box center [362, 403] width 16 height 16
checkbox input "true"
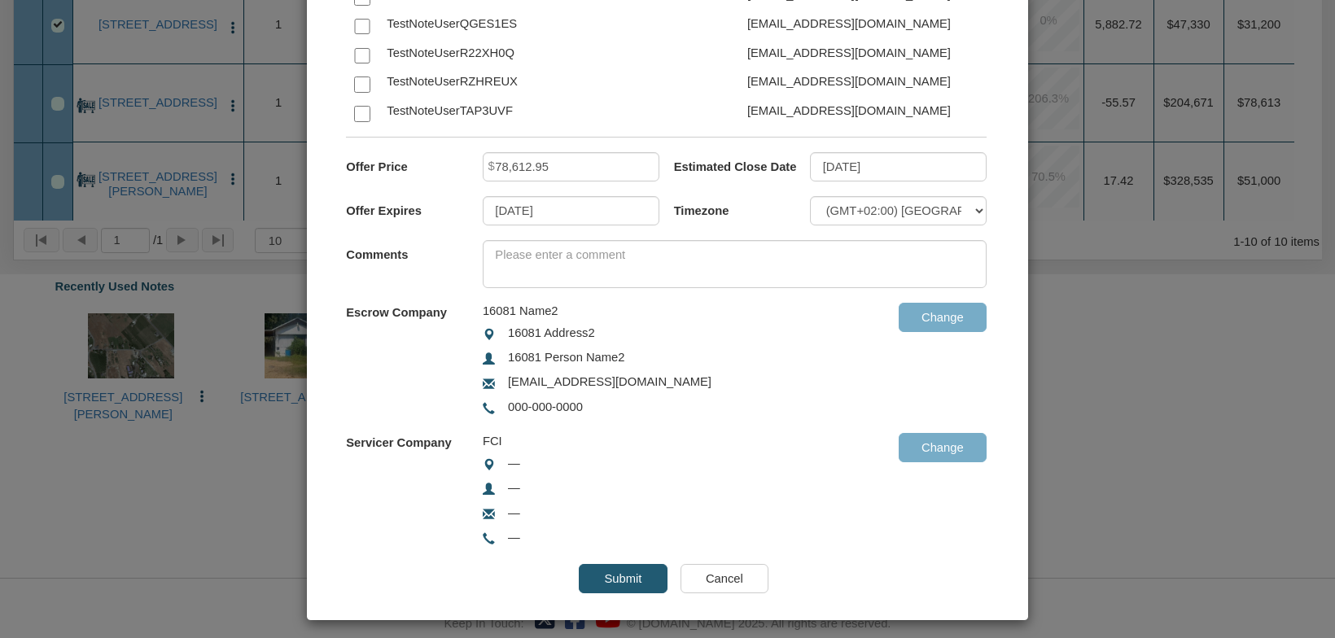
scroll to position [424, 0]
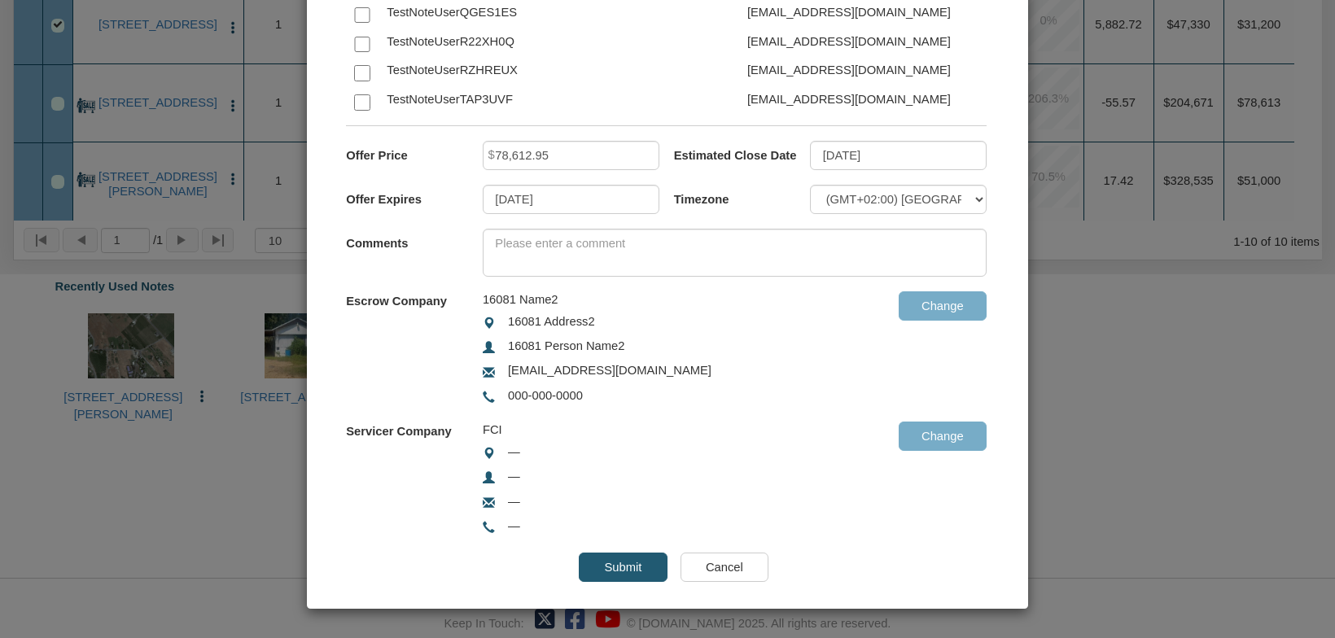
click at [629, 564] on input "Submit" at bounding box center [623, 567] width 88 height 29
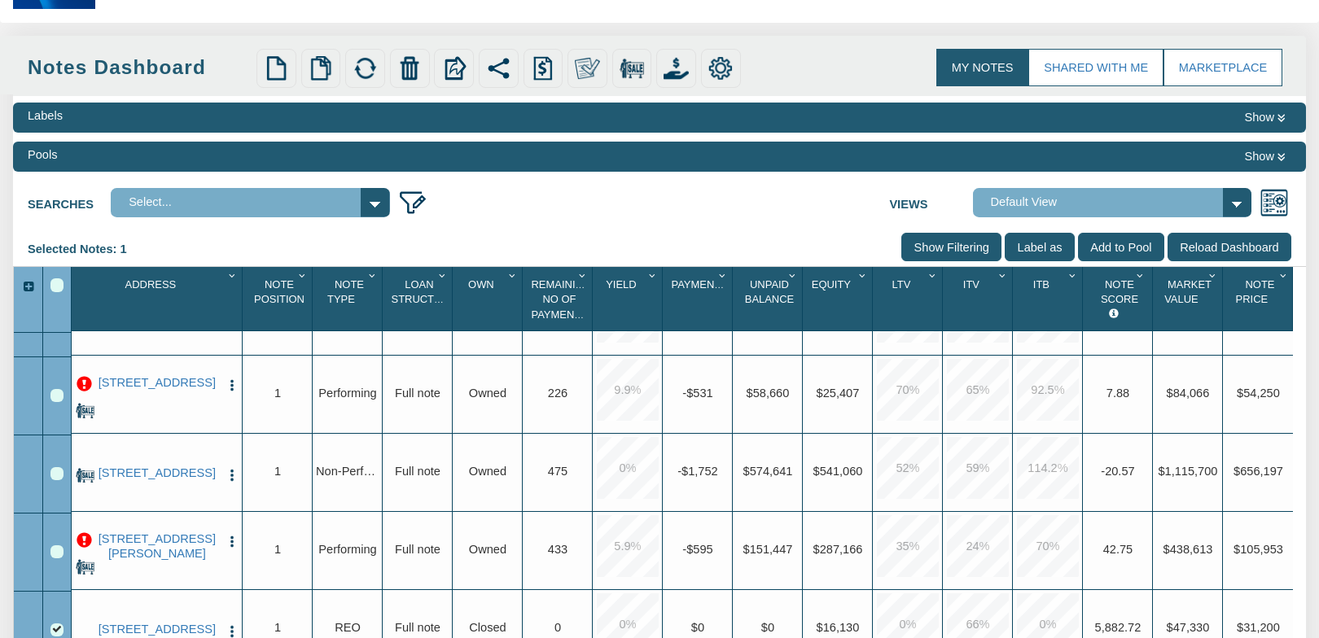
scroll to position [0, 0]
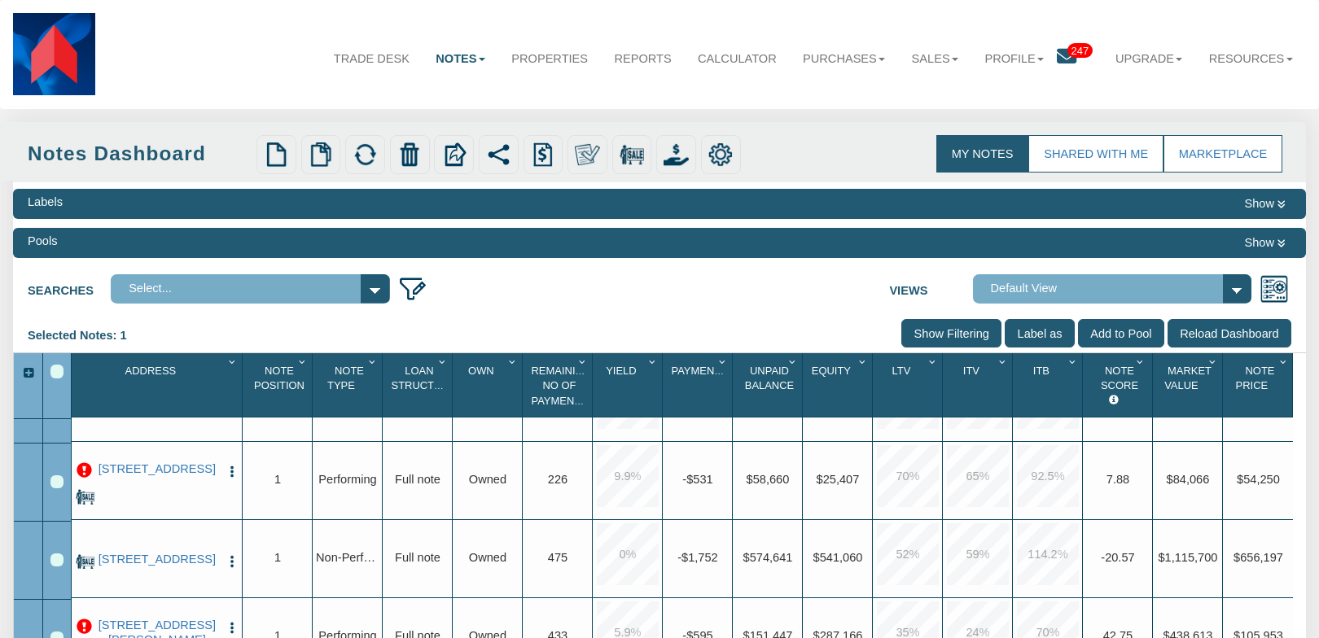
click at [1068, 50] on span "247" at bounding box center [1079, 50] width 25 height 15
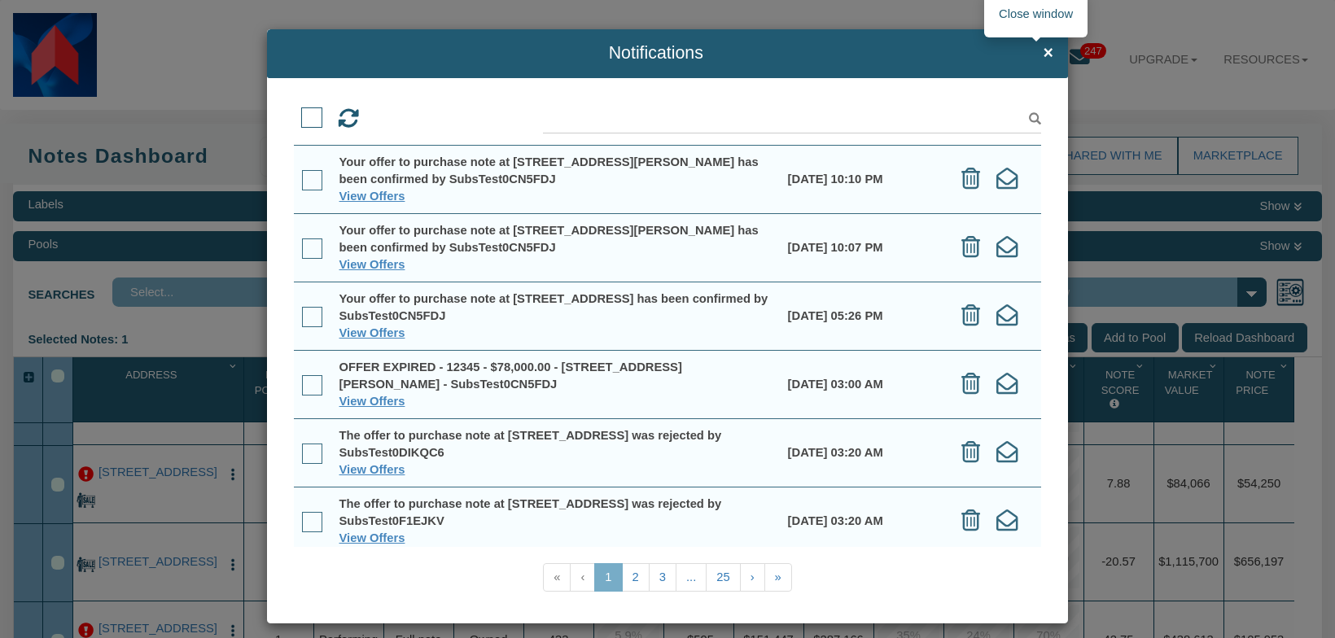
click at [1044, 53] on span "×" at bounding box center [1049, 53] width 10 height 19
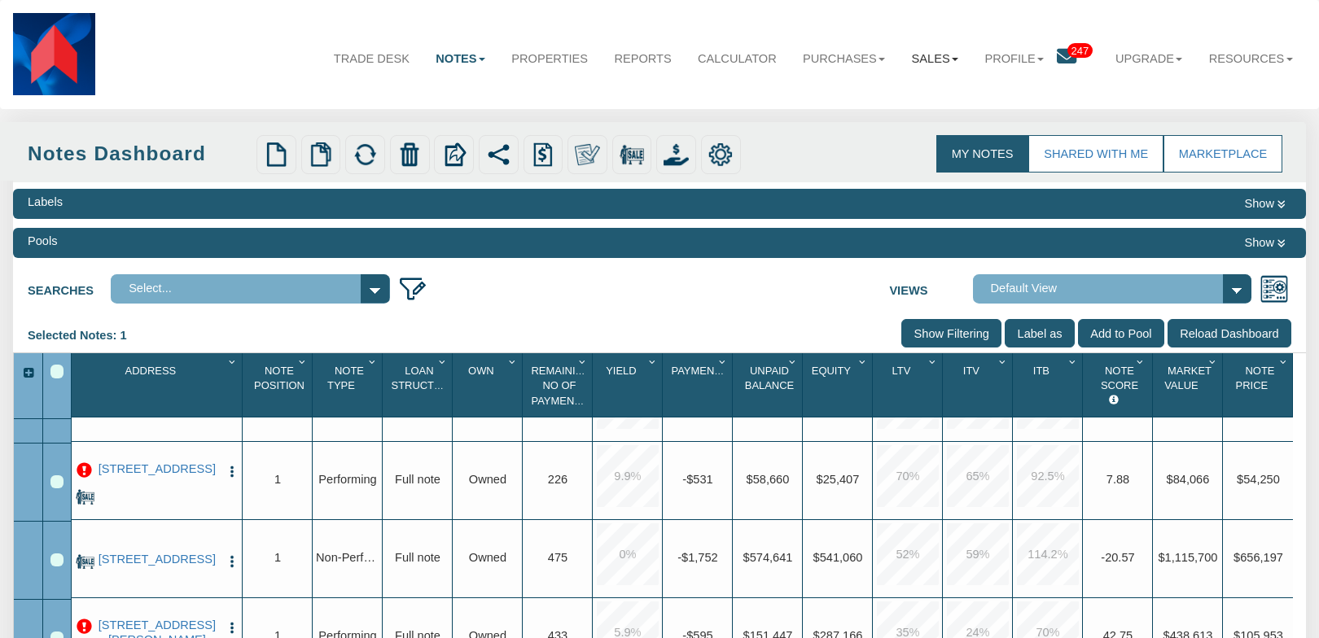
click at [936, 63] on link "Sales" at bounding box center [934, 58] width 73 height 42
click at [847, 96] on link "Offers" at bounding box center [894, 96] width 153 height 23
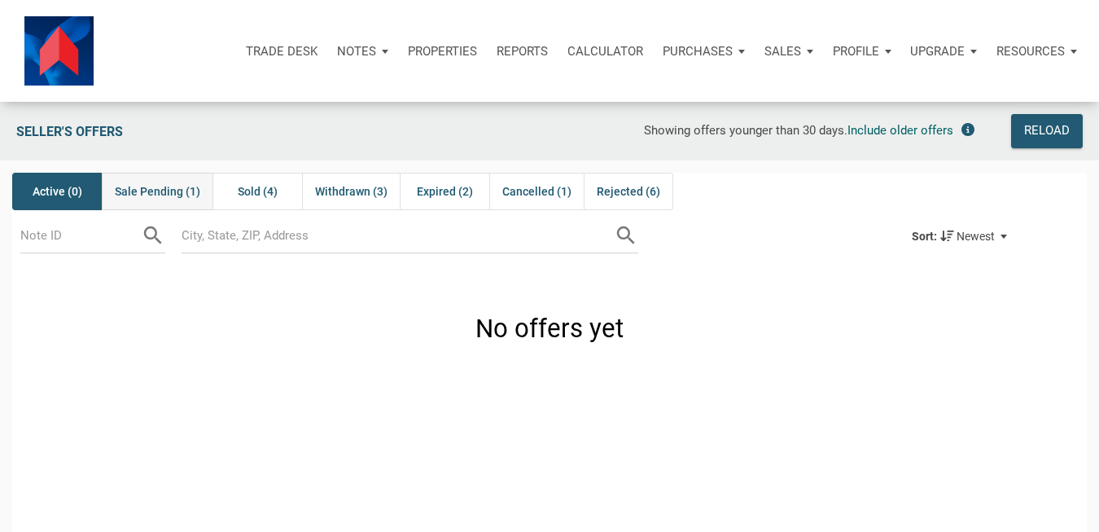
click at [150, 193] on span "Sale Pending (1)" at bounding box center [157, 192] width 85 height 20
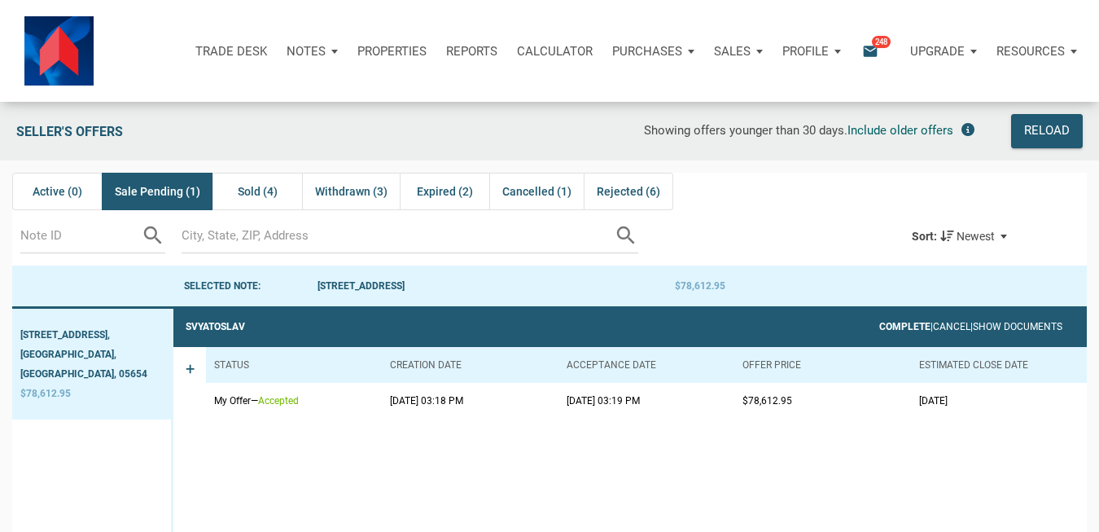
click at [879, 327] on link "Complete" at bounding box center [904, 326] width 51 height 11
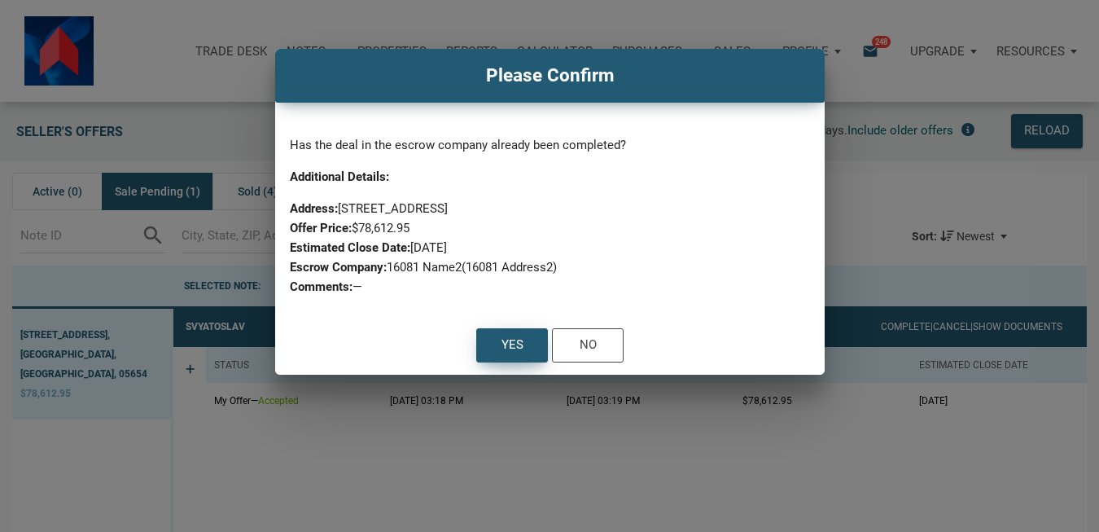
click at [498, 345] on div "Yes" at bounding box center [512, 345] width 70 height 33
